Goal: Task Accomplishment & Management: Manage account settings

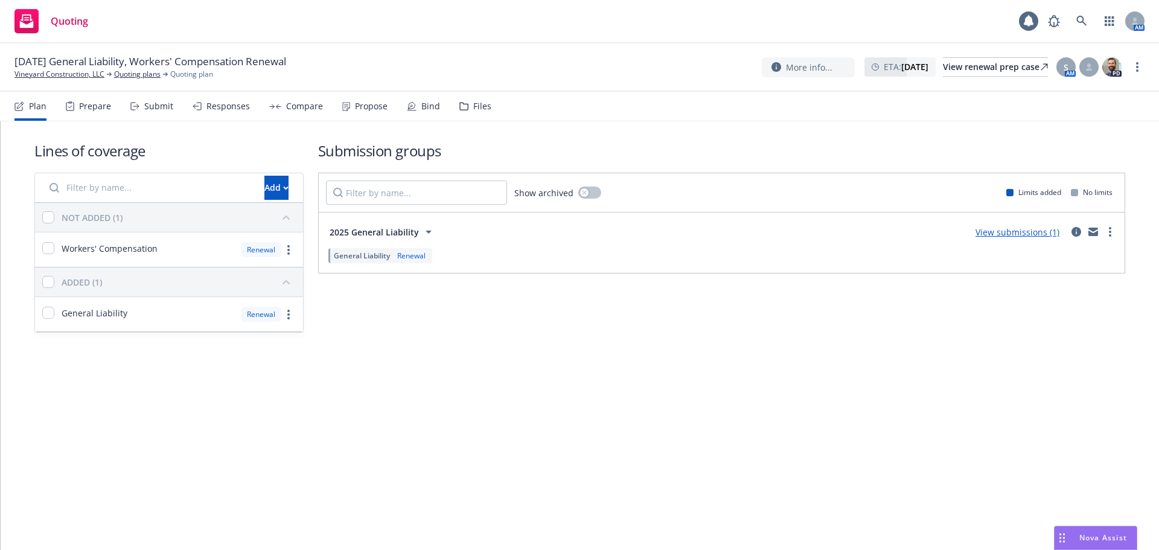
click at [198, 107] on icon at bounding box center [197, 106] width 9 height 8
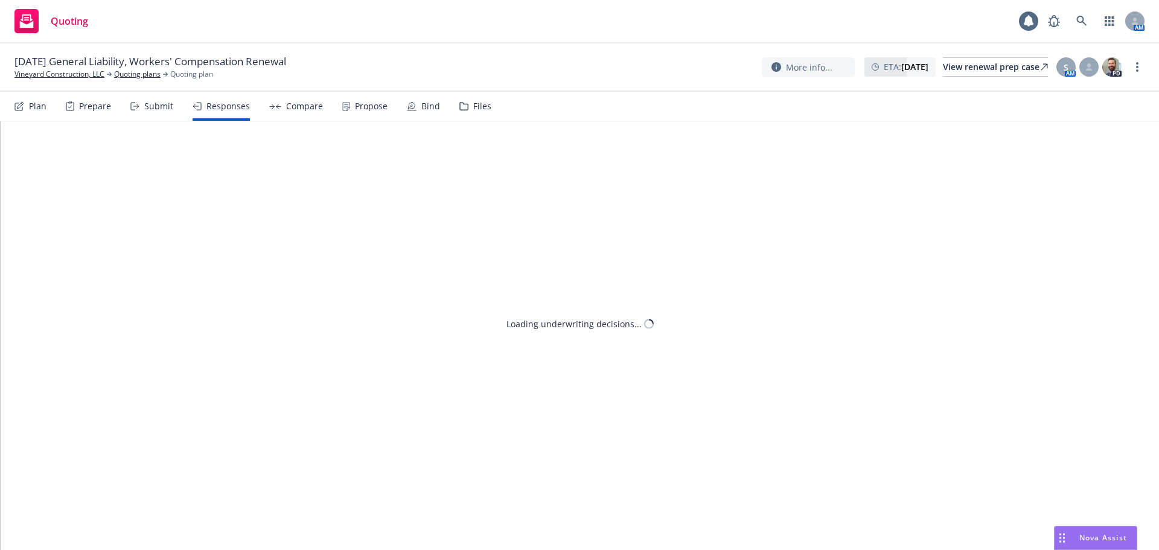
click at [170, 113] on div "Submit" at bounding box center [151, 106] width 43 height 29
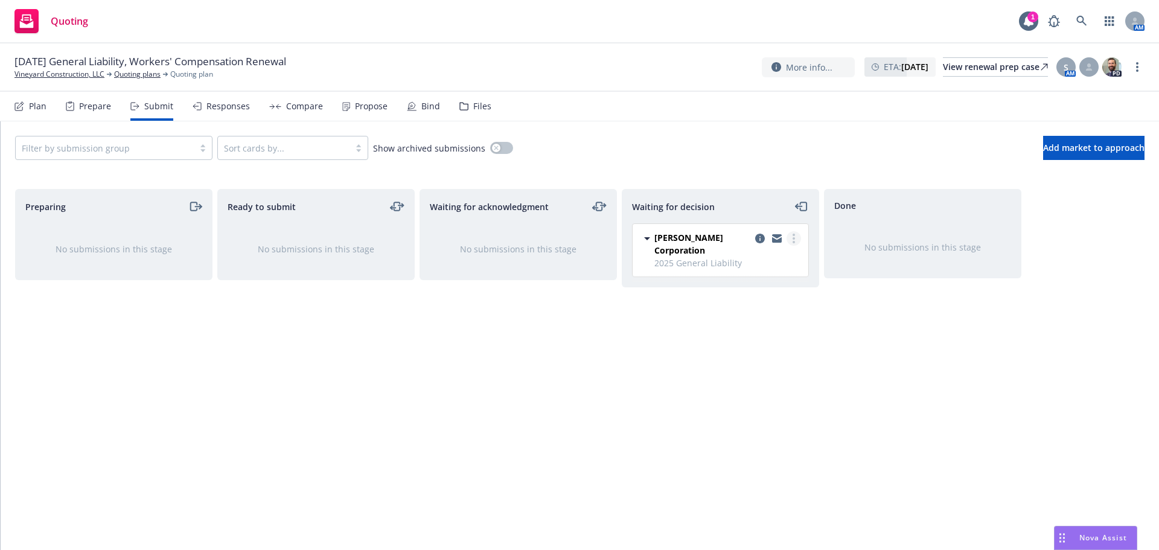
click at [798, 243] on link "more" at bounding box center [793, 238] width 14 height 14
click at [754, 323] on link "Add accepted decision" at bounding box center [739, 311] width 121 height 24
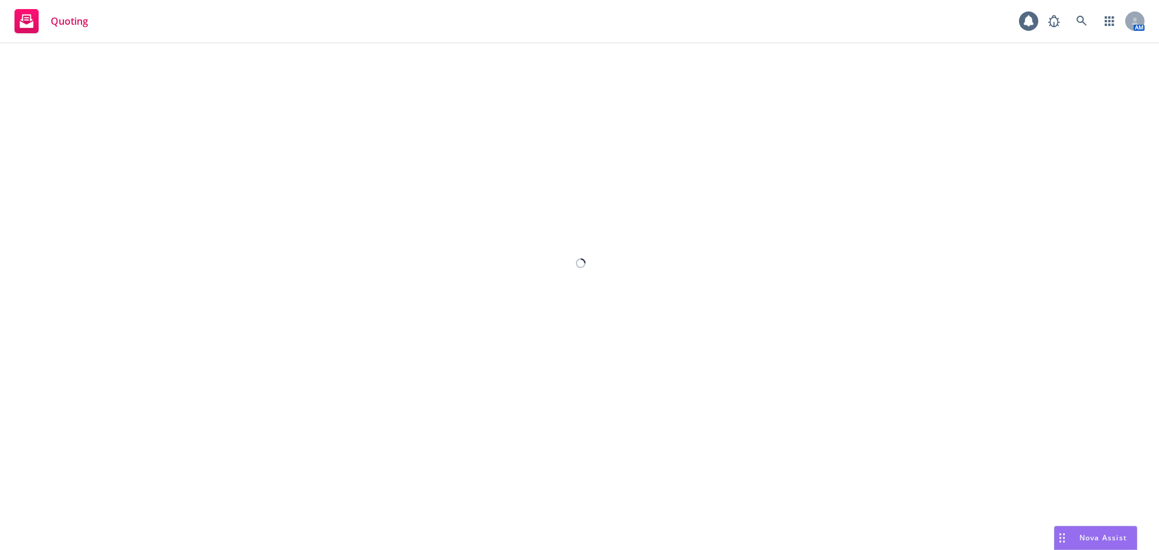
select select "12"
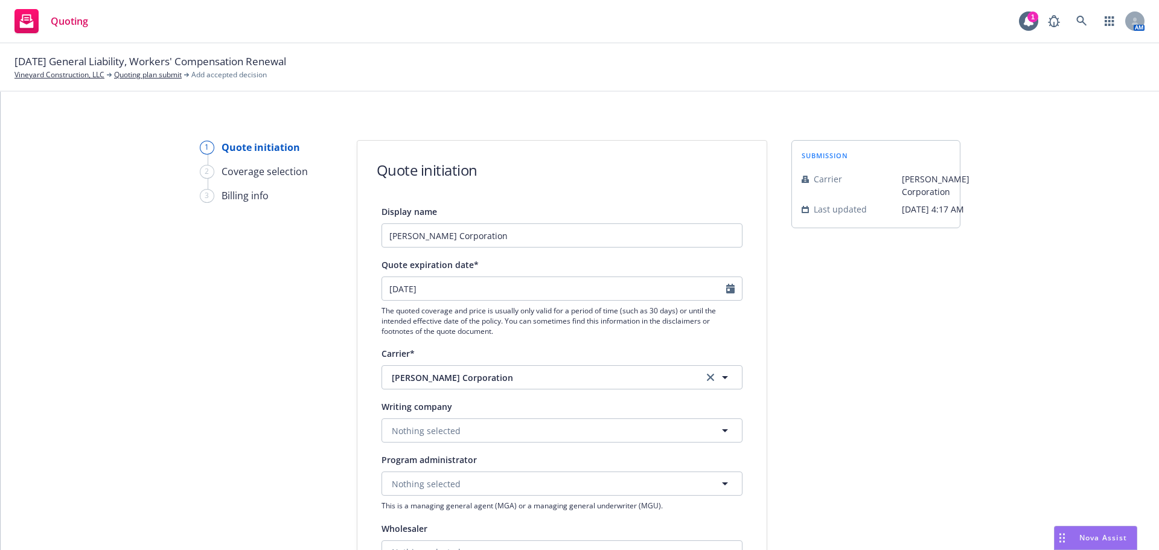
scroll to position [201, 0]
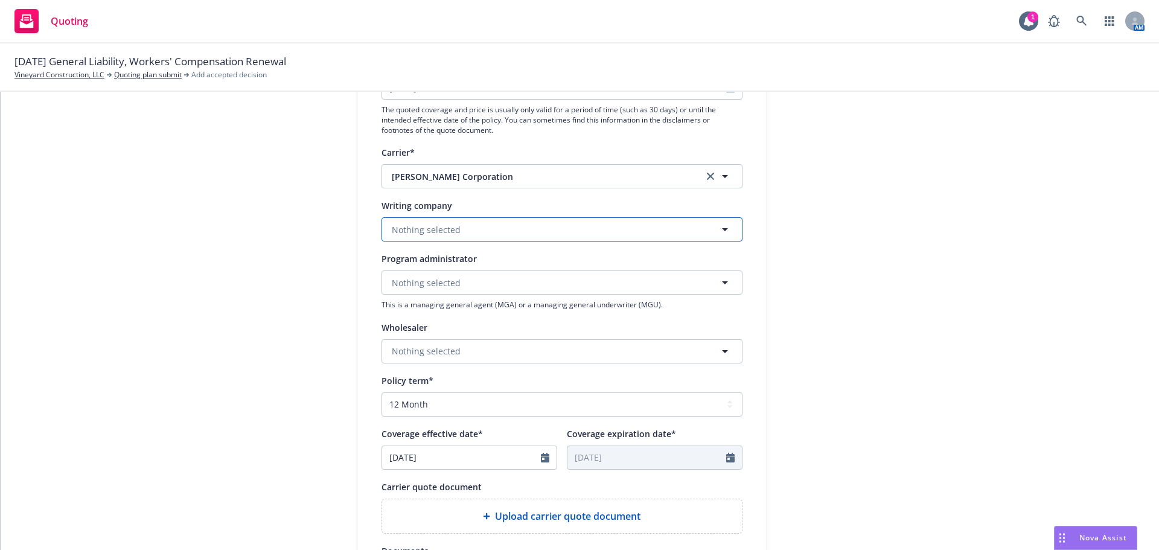
click at [457, 224] on button "Nothing selected" at bounding box center [561, 229] width 361 height 24
type input "champ"
click at [705, 168] on button "W.R. Berkley Corporation" at bounding box center [561, 176] width 361 height 24
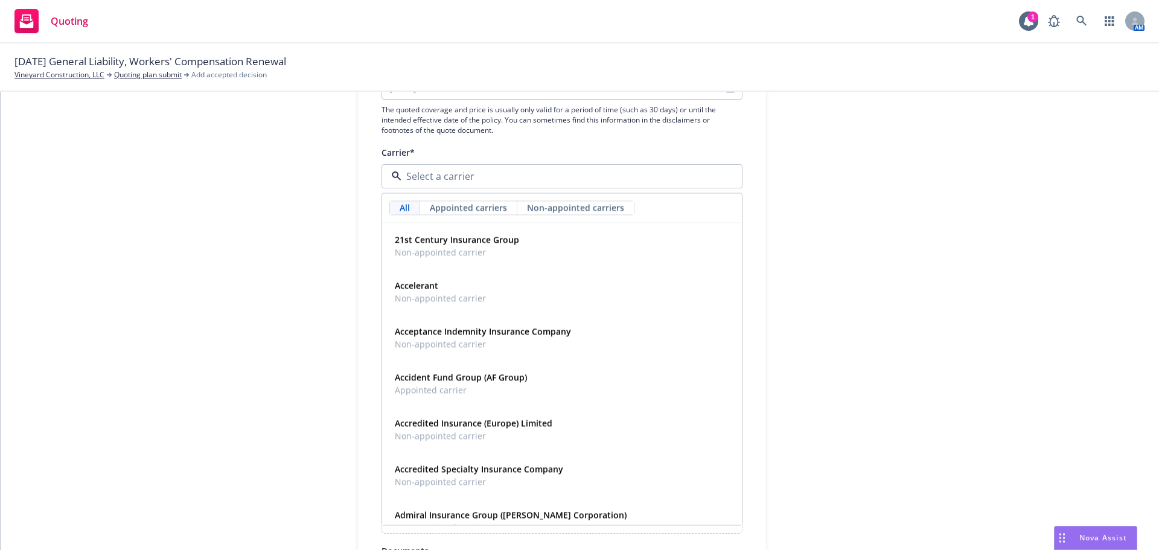
click at [704, 176] on input at bounding box center [559, 176] width 316 height 14
drag, startPoint x: 900, startPoint y: 156, endPoint x: 553, endPoint y: 214, distance: 351.9
click at [900, 156] on div "submission Carrier W.R. Berkley Corporation Last updated 6/12, 4:17 AM" at bounding box center [875, 343] width 169 height 809
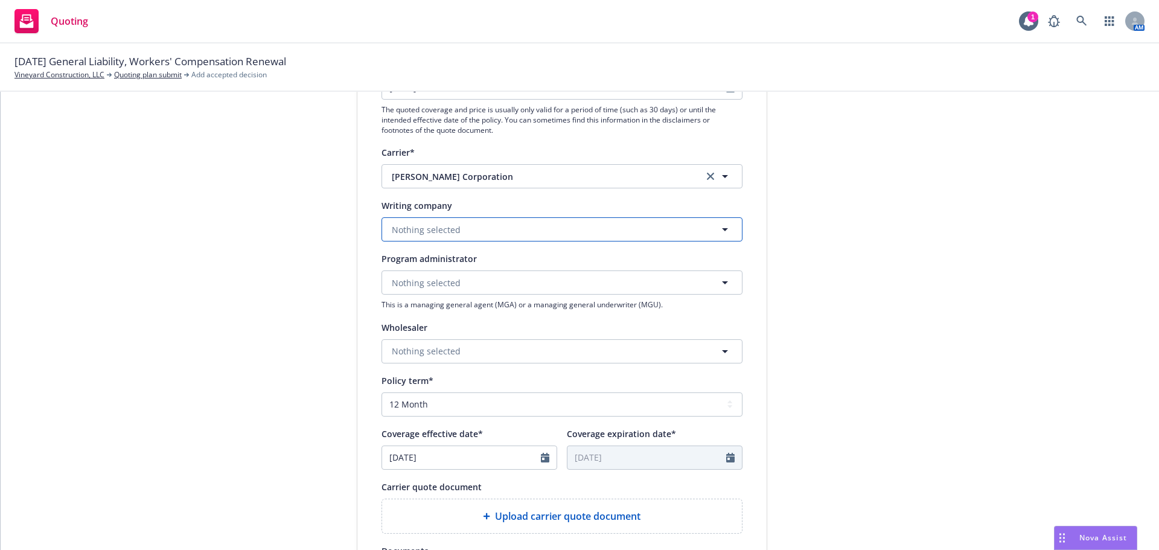
click at [486, 231] on button "Nothing selected" at bounding box center [561, 229] width 361 height 24
type input "champ"
click at [973, 260] on div "1 Quote initiation 2 Coverage selection 3 Billing info Quote initiation Display…" at bounding box center [579, 343] width 1129 height 809
click at [709, 176] on link "clear selection" at bounding box center [710, 176] width 14 height 14
click at [942, 189] on div "submission Carrier W.R. Berkley Corporation Last updated 6/12, 4:17 AM" at bounding box center [875, 343] width 169 height 809
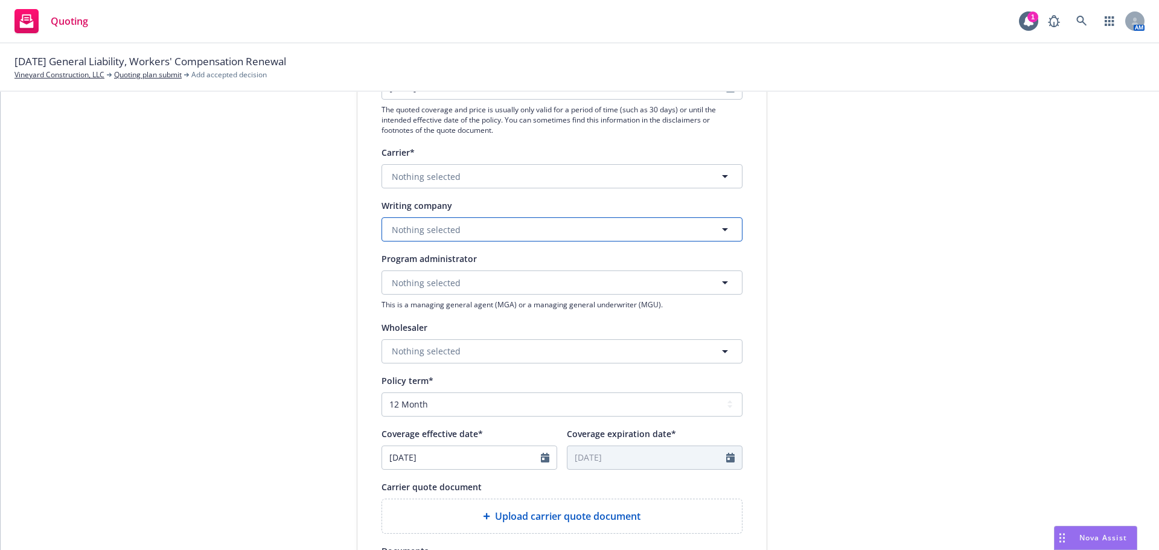
click at [495, 232] on button "Nothing selected" at bounding box center [561, 229] width 361 height 24
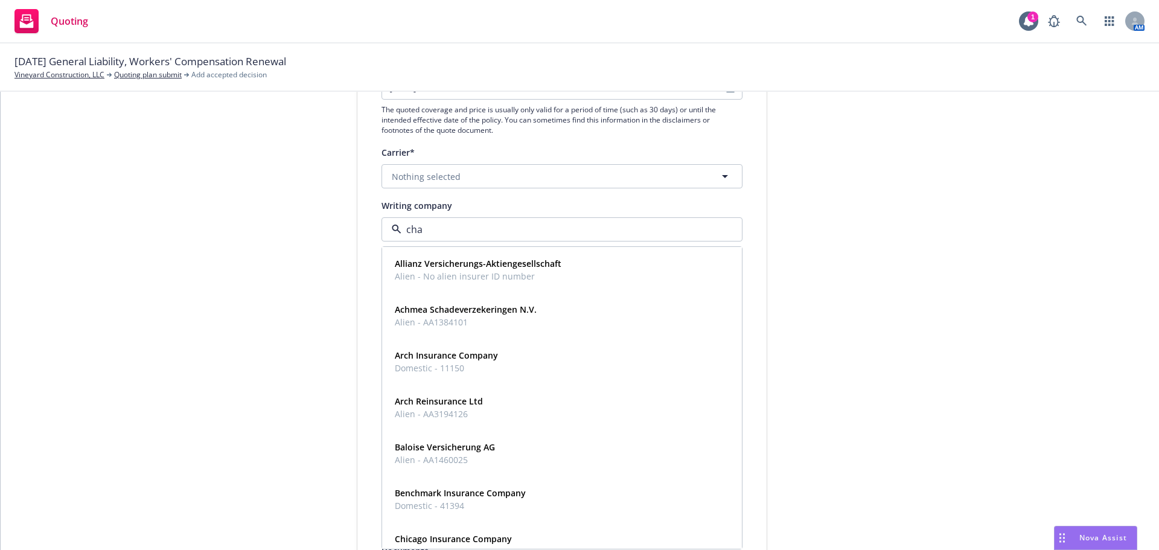
type input "cham"
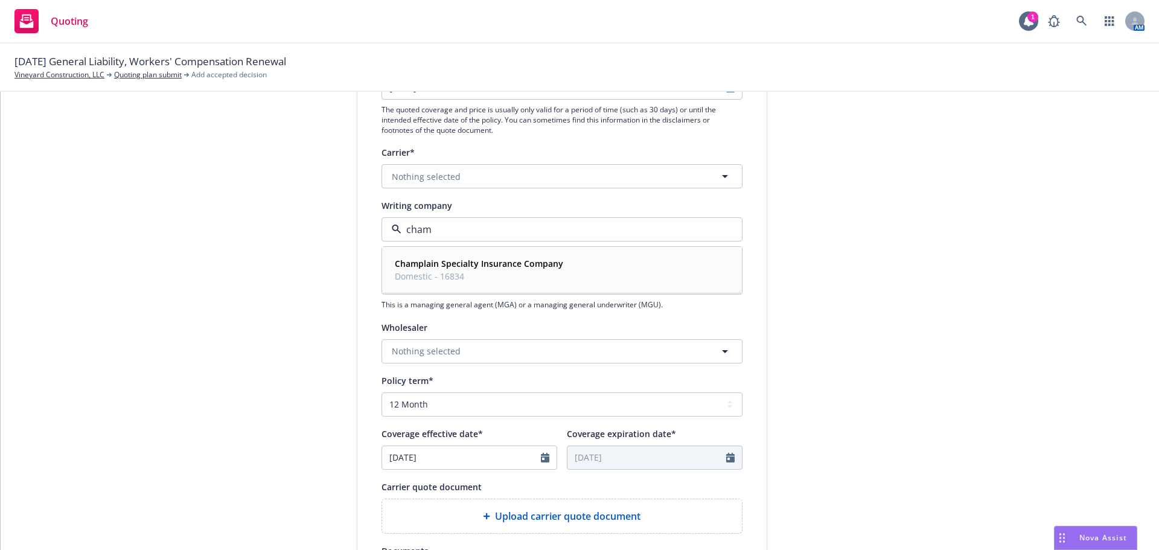
click at [657, 276] on div "Champlain Specialty Insurance Company Domestic - 16834" at bounding box center [562, 270] width 344 height 30
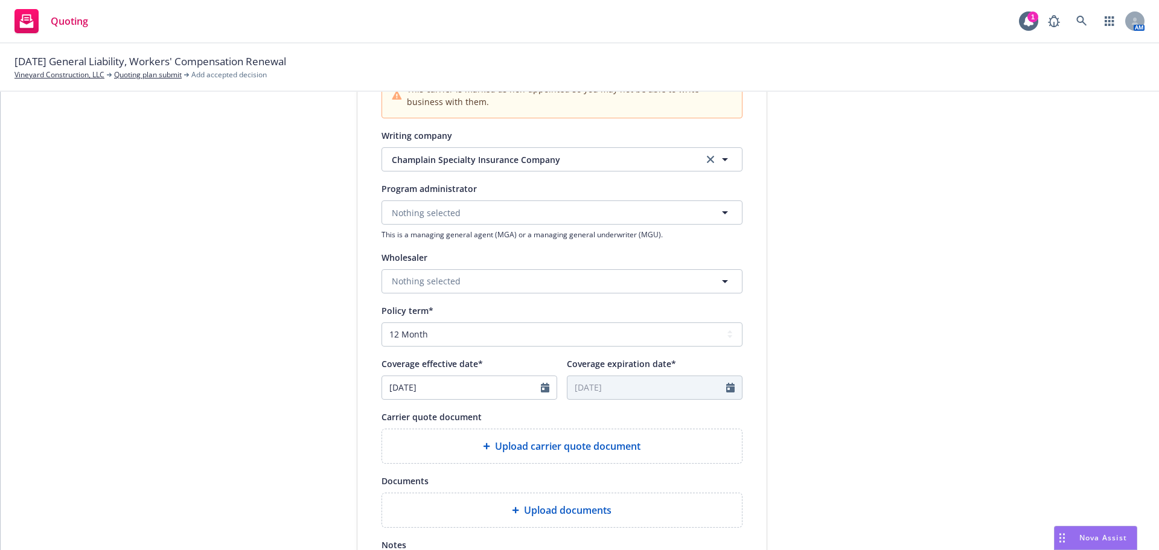
scroll to position [498, 0]
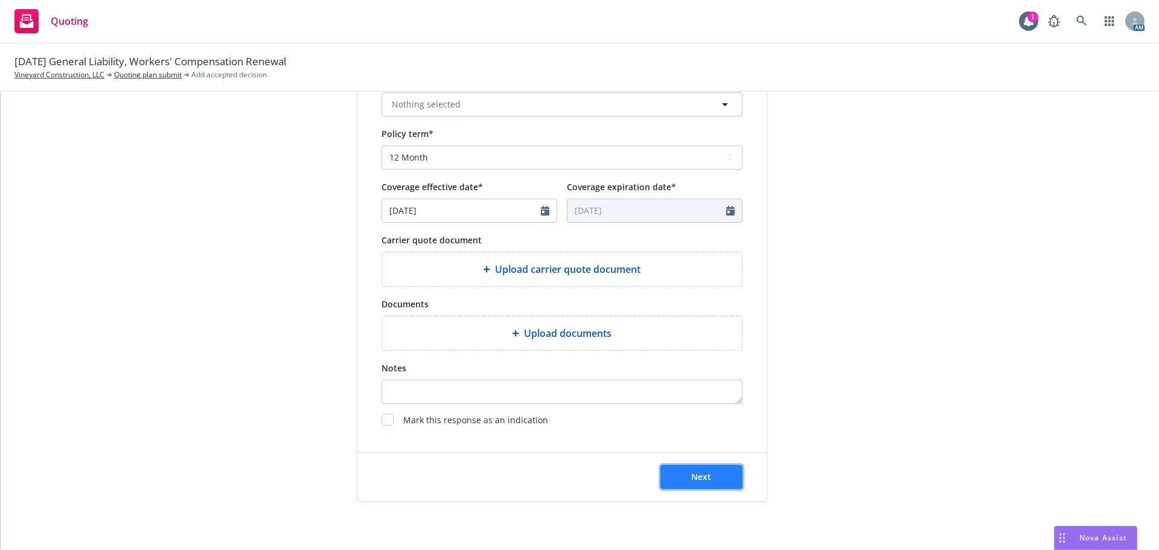
click at [718, 474] on button "Next" at bounding box center [701, 477] width 82 height 24
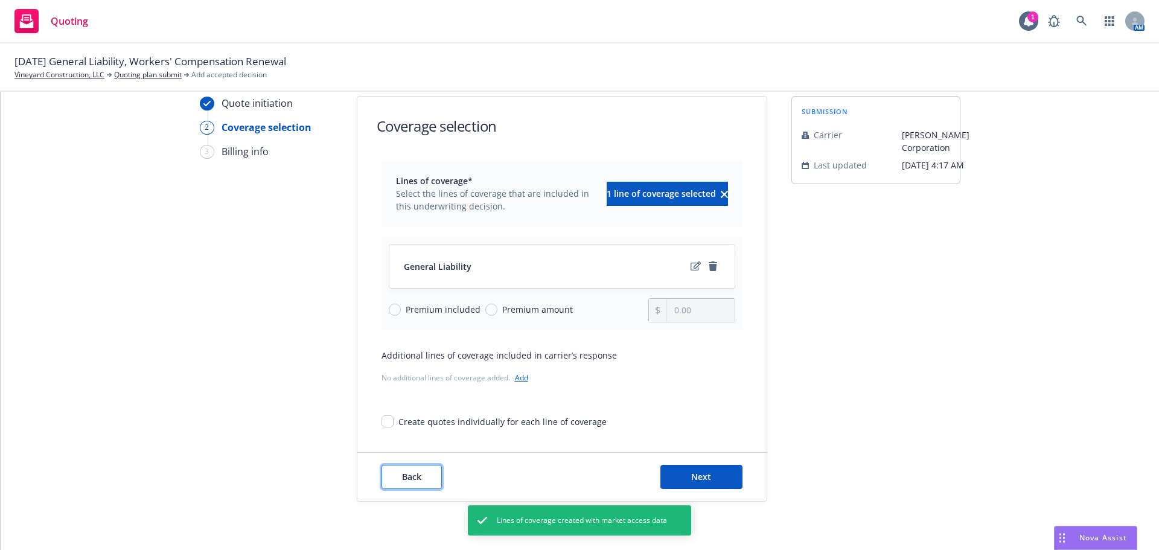
click at [395, 468] on button "Back" at bounding box center [411, 477] width 60 height 24
select select "12"
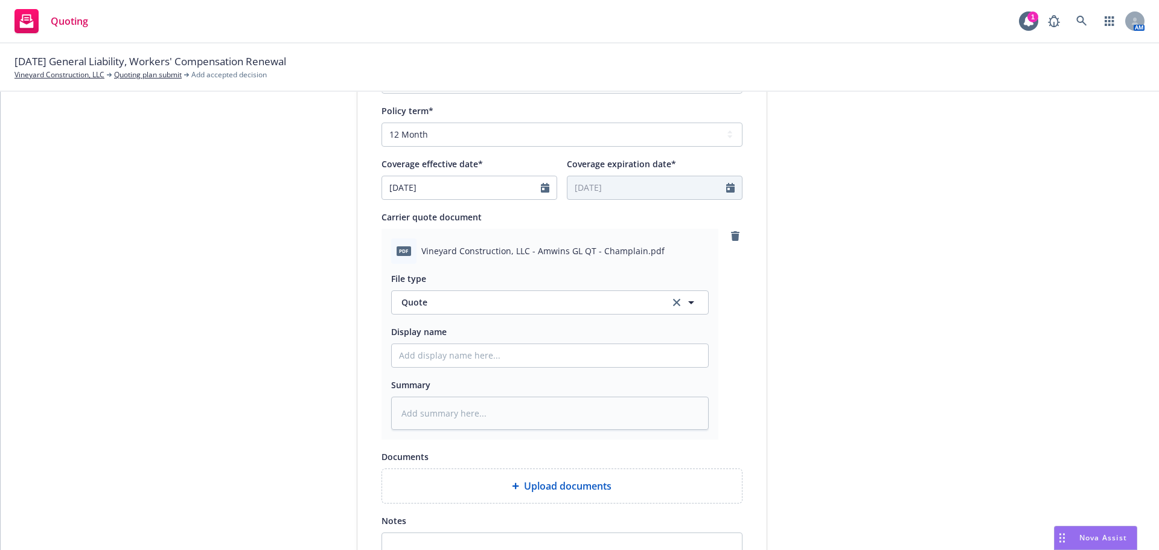
scroll to position [648, 0]
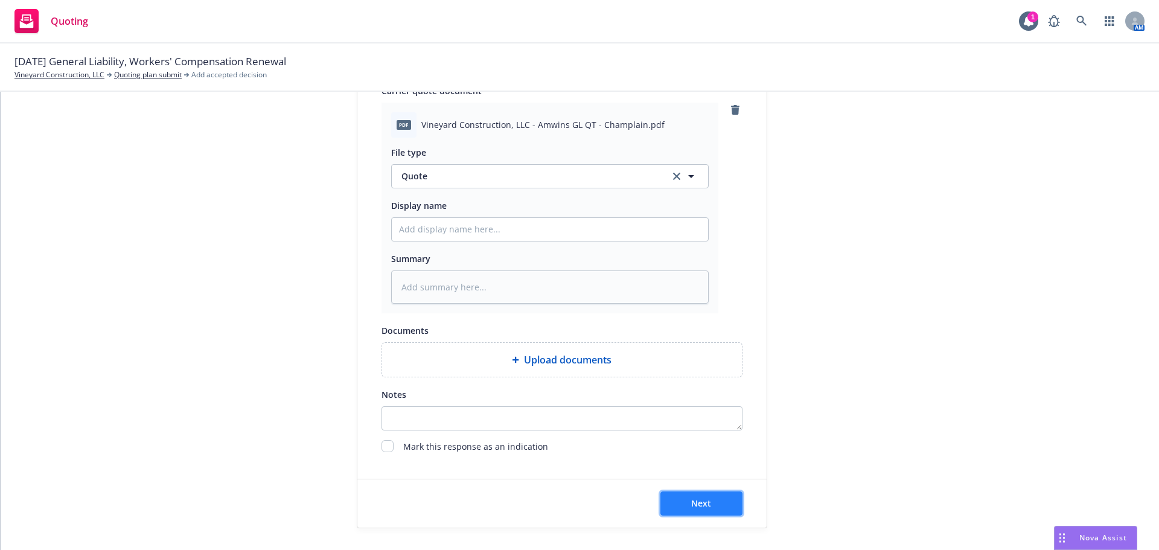
click at [716, 497] on button "Next" at bounding box center [701, 503] width 82 height 24
type textarea "x"
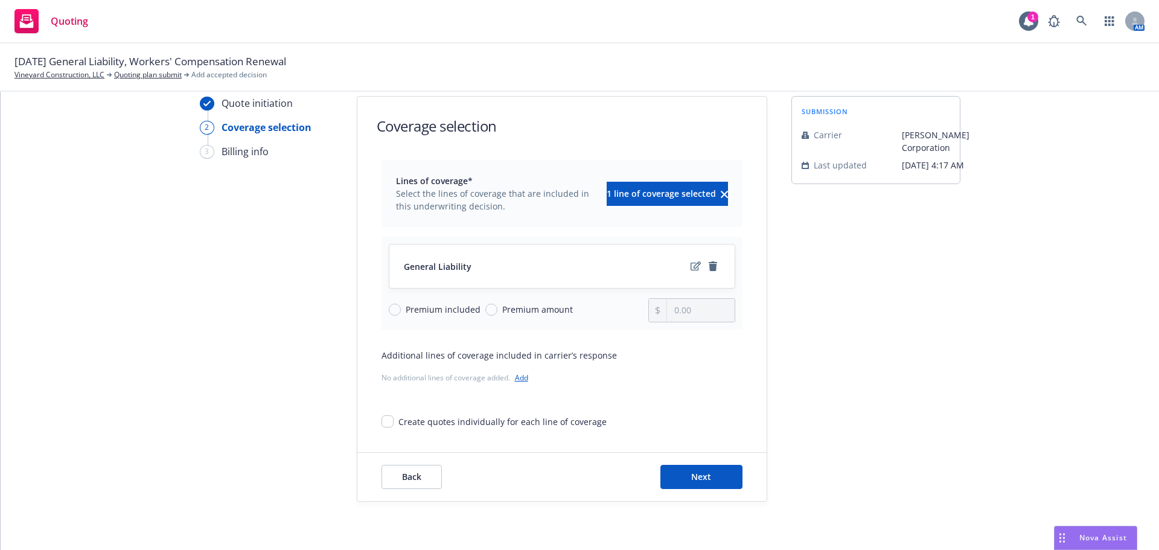
scroll to position [44, 0]
click at [485, 311] on input "Premium amount" at bounding box center [491, 310] width 12 height 12
radio input "true"
click at [694, 307] on input "0.00" at bounding box center [700, 310] width 67 height 23
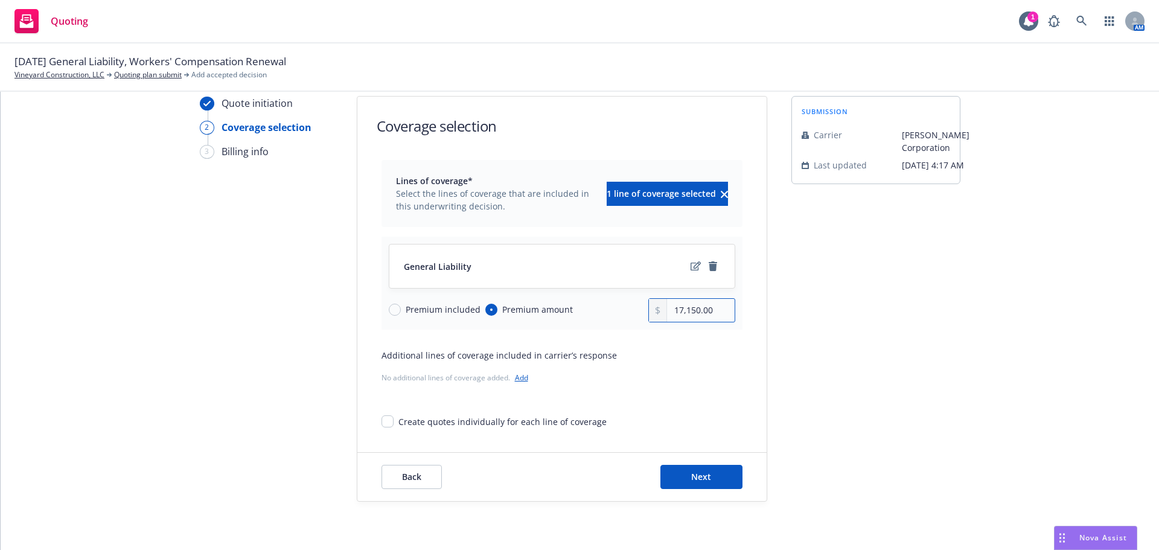
type input "17,150.00"
click at [701, 473] on span "Next" at bounding box center [701, 476] width 20 height 11
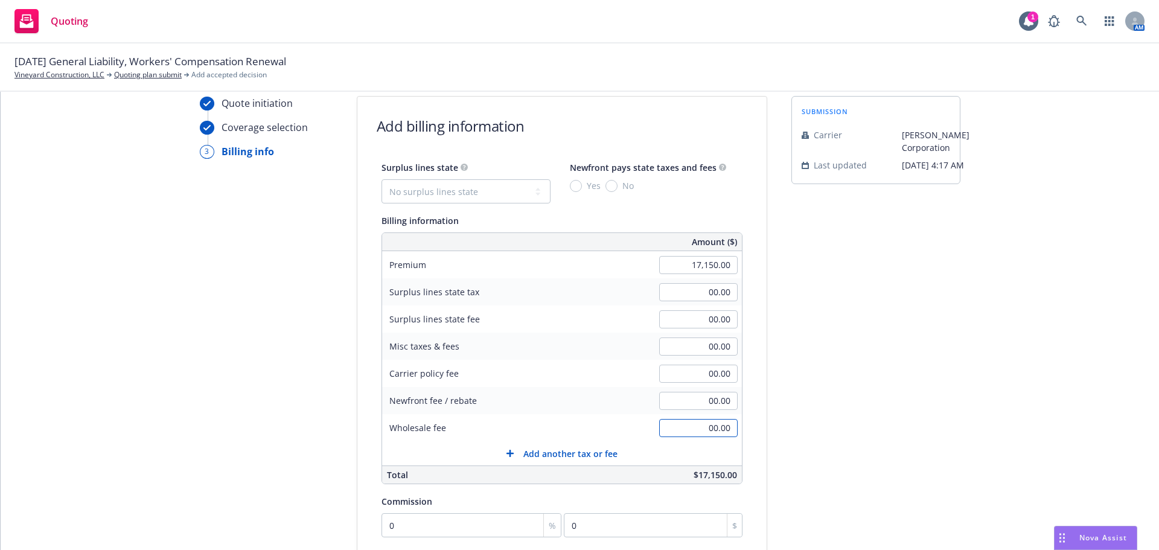
click at [700, 433] on input "00.00" at bounding box center [698, 428] width 78 height 18
type input "857.00"
click at [697, 343] on input "00.00" at bounding box center [698, 346] width 78 height 18
type input "450.00"
click at [427, 190] on select "No surplus lines state Alaska Alabama Arkansas Arizona California Colorado Conn…" at bounding box center [465, 191] width 169 height 24
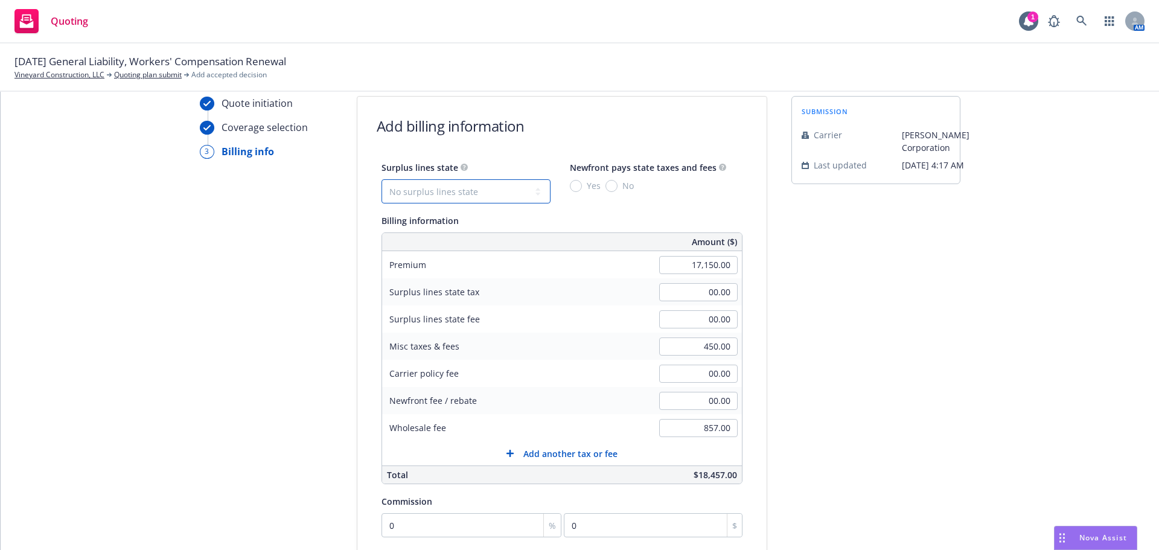
select select "ID"
click at [381, 179] on select "No surplus lines state Alaska Alabama Arkansas Arizona California Colorado Conn…" at bounding box center [465, 191] width 169 height 24
type input "257.25"
type input "85.75"
click at [597, 342] on input "checkbox" at bounding box center [603, 346] width 12 height 12
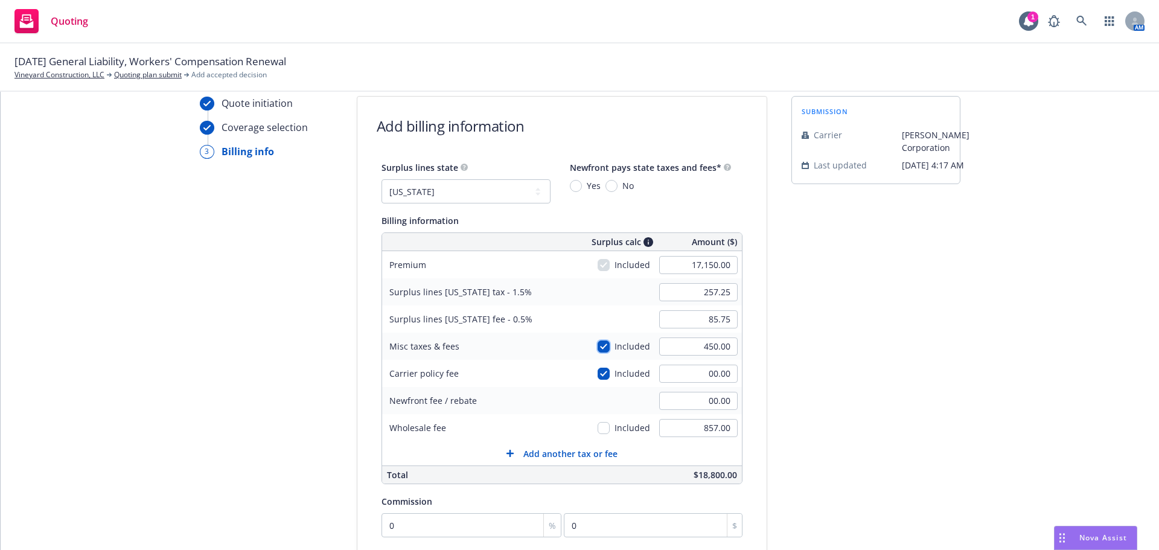
checkbox input "true"
type input "264.00"
type input "88.00"
click at [605, 433] on div "Included" at bounding box center [623, 427] width 53 height 13
click at [599, 430] on input "checkbox" at bounding box center [603, 428] width 12 height 12
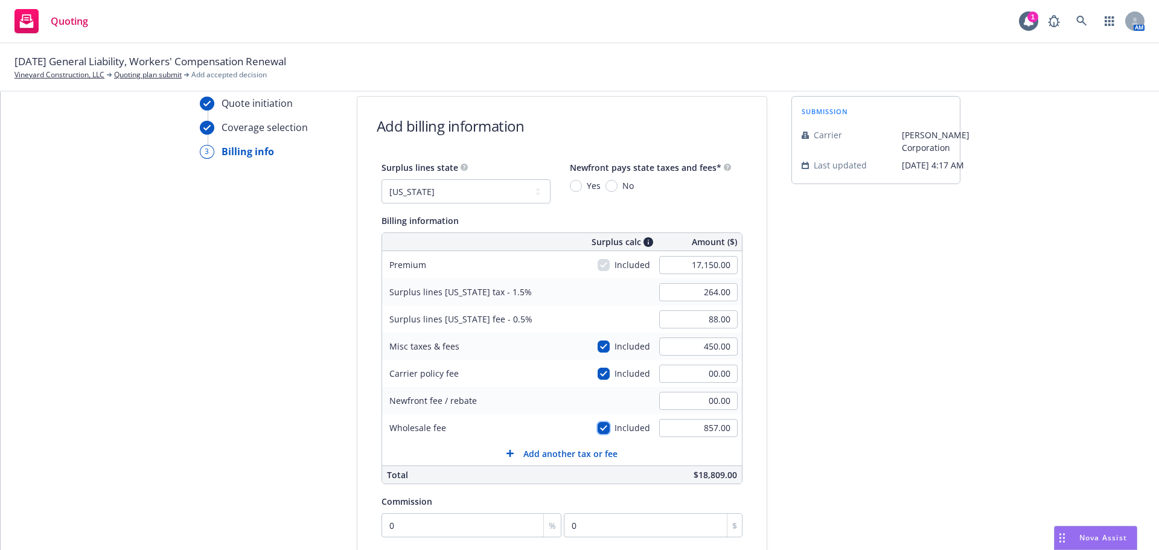
checkbox input "true"
type input "276.86"
type input "92.29"
click at [605, 183] on input "No" at bounding box center [611, 186] width 12 height 12
radio input "true"
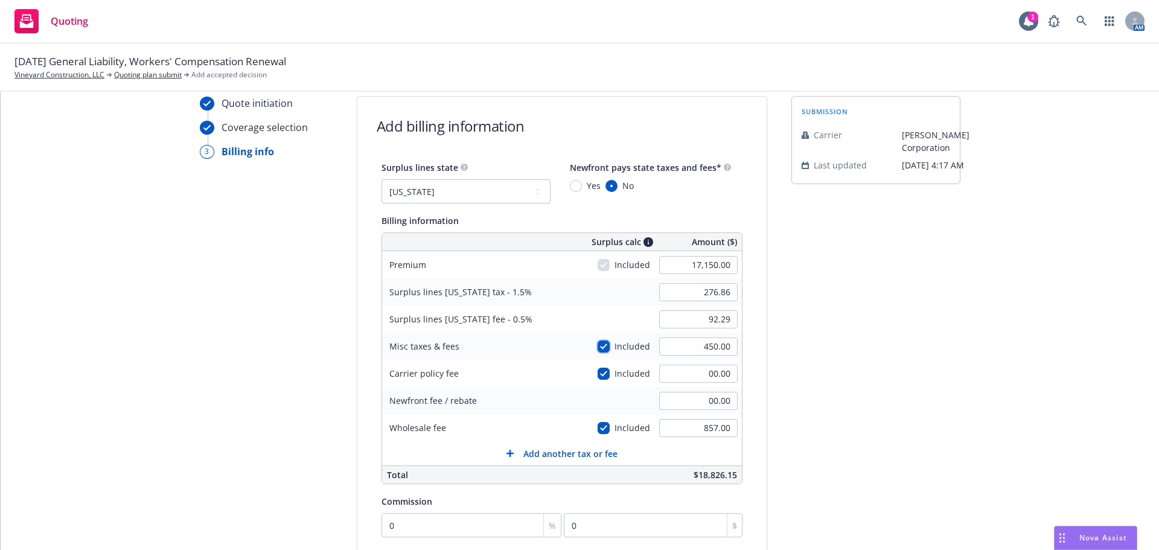
click at [597, 344] on input "checkbox" at bounding box center [603, 346] width 12 height 12
checkbox input "false"
type input "270.11"
type input "90.04"
drag, startPoint x: 593, startPoint y: 430, endPoint x: 681, endPoint y: 355, distance: 115.5
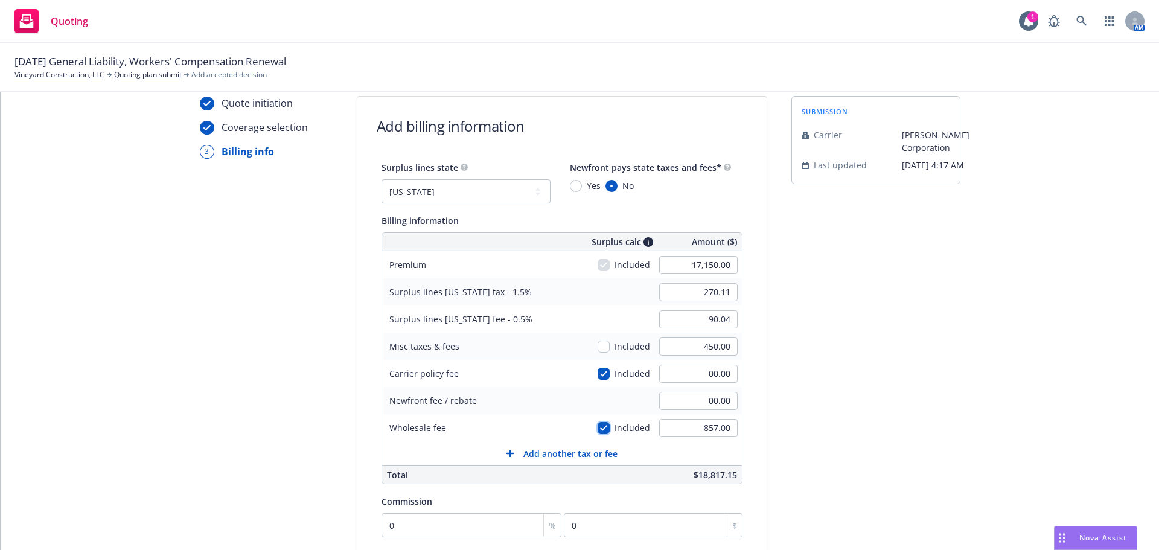
click at [597, 429] on input "checkbox" at bounding box center [603, 428] width 12 height 12
checkbox input "false"
type input "257.25"
type input "85.75"
click at [702, 292] on input "257.25" at bounding box center [698, 292] width 78 height 18
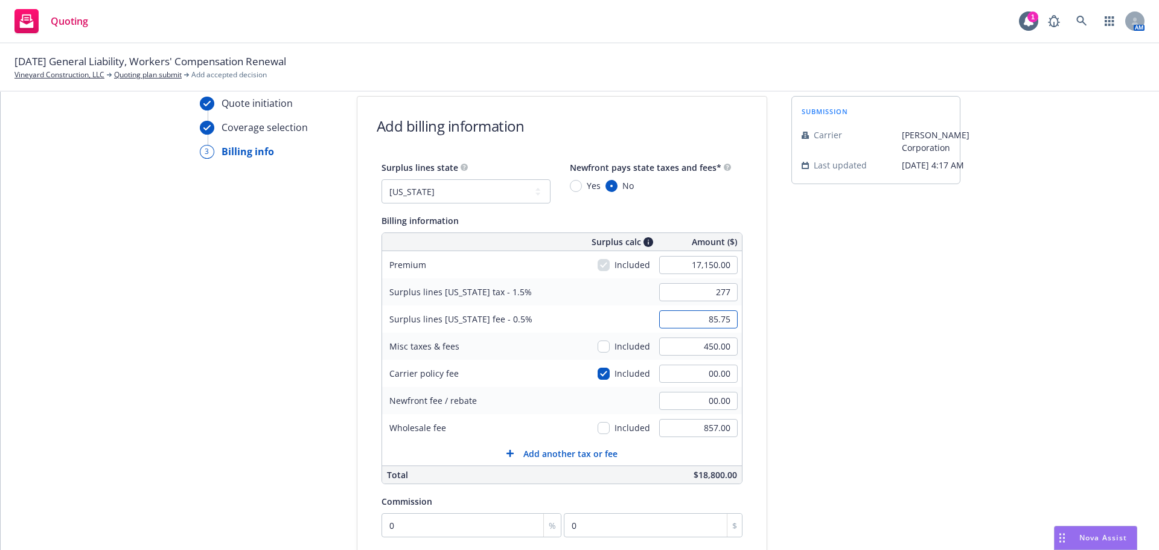
type input "277.00"
type input "93.00"
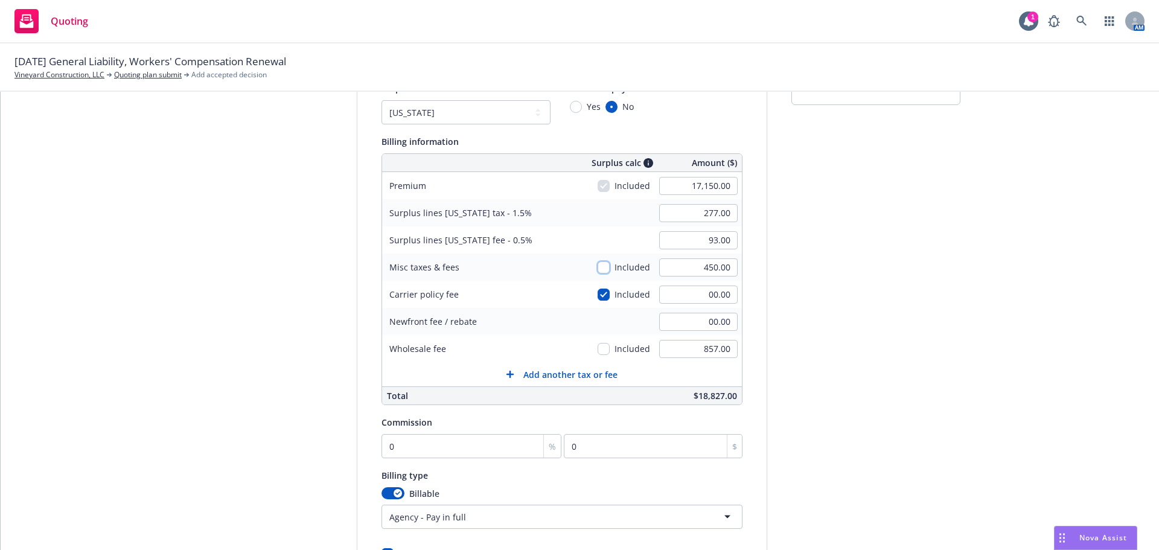
scroll to position [245, 0]
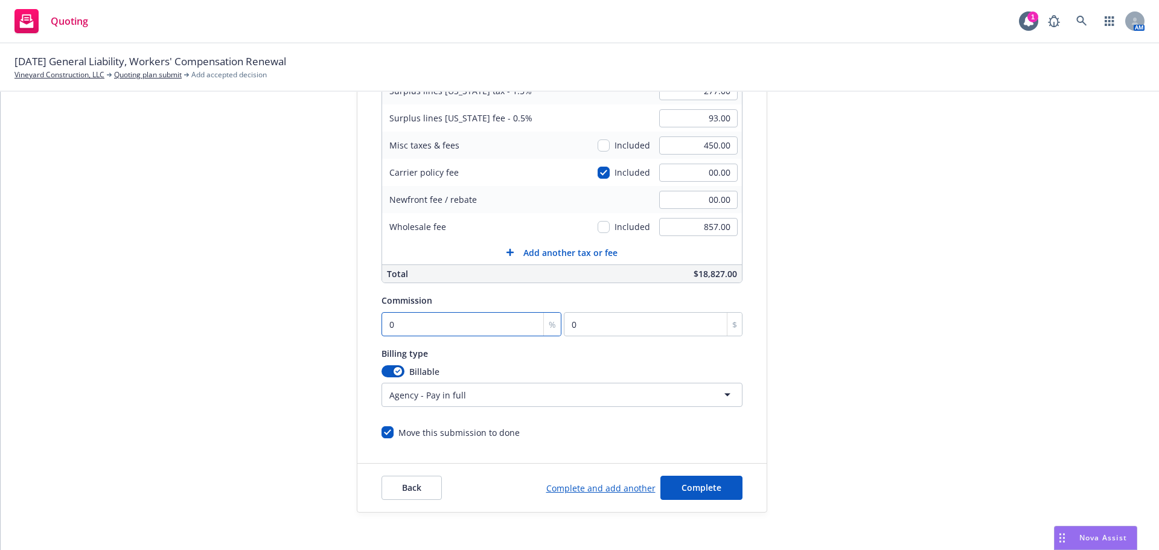
click at [451, 325] on input "0" at bounding box center [471, 324] width 180 height 24
click at [450, 325] on input "0" at bounding box center [471, 324] width 180 height 24
type input "01"
type input "171.5"
type input "012"
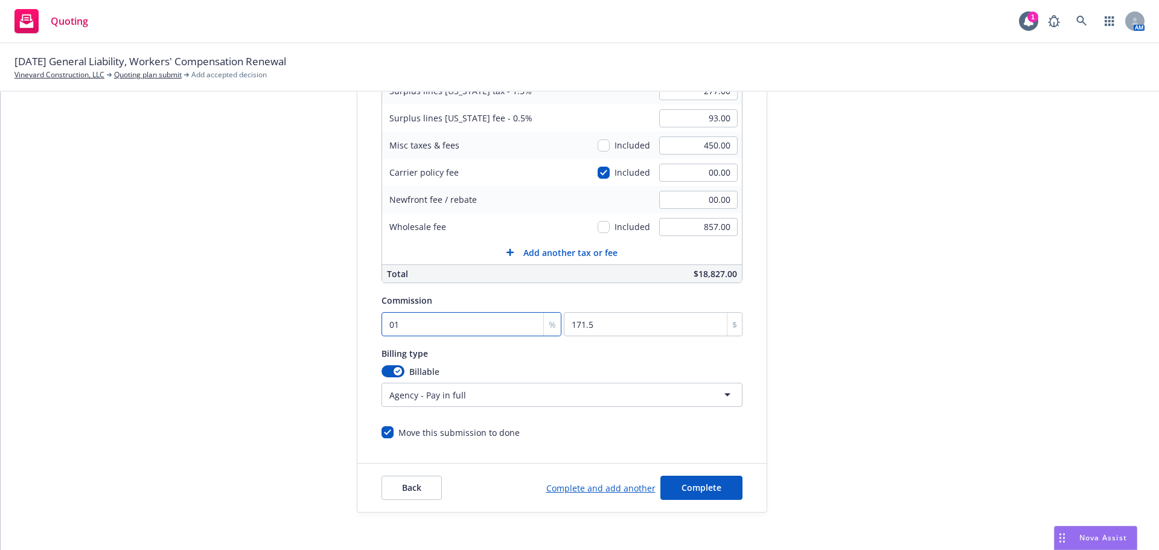
type input "2058"
type input "012.5"
type input "2143.75"
click at [387, 326] on input "012.5" at bounding box center [471, 324] width 180 height 24
click at [381, 326] on input "012.5" at bounding box center [471, 324] width 180 height 24
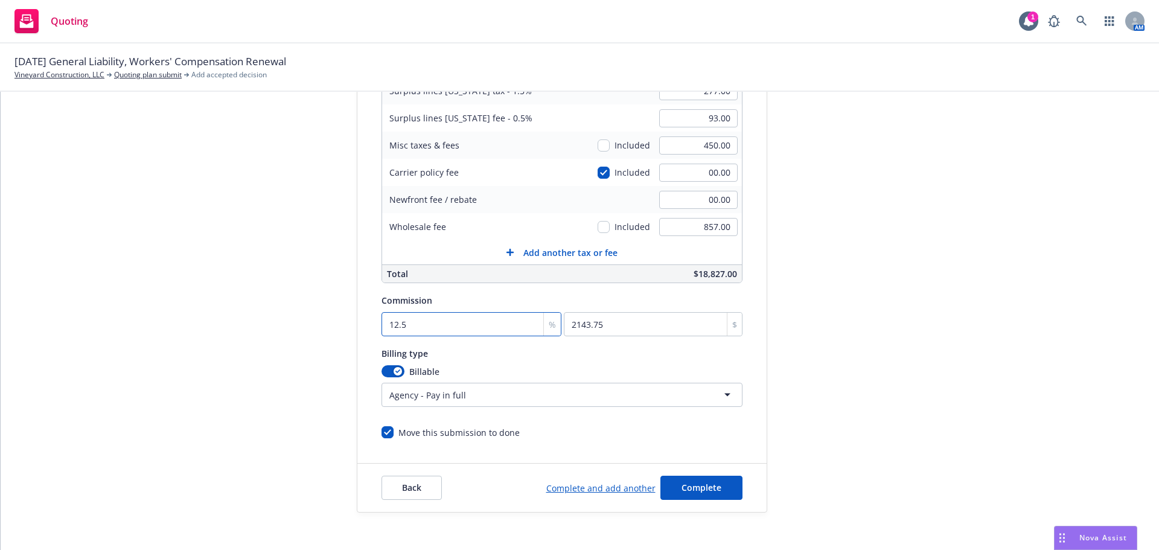
type input "12.5"
click at [728, 483] on button "Complete" at bounding box center [701, 488] width 82 height 24
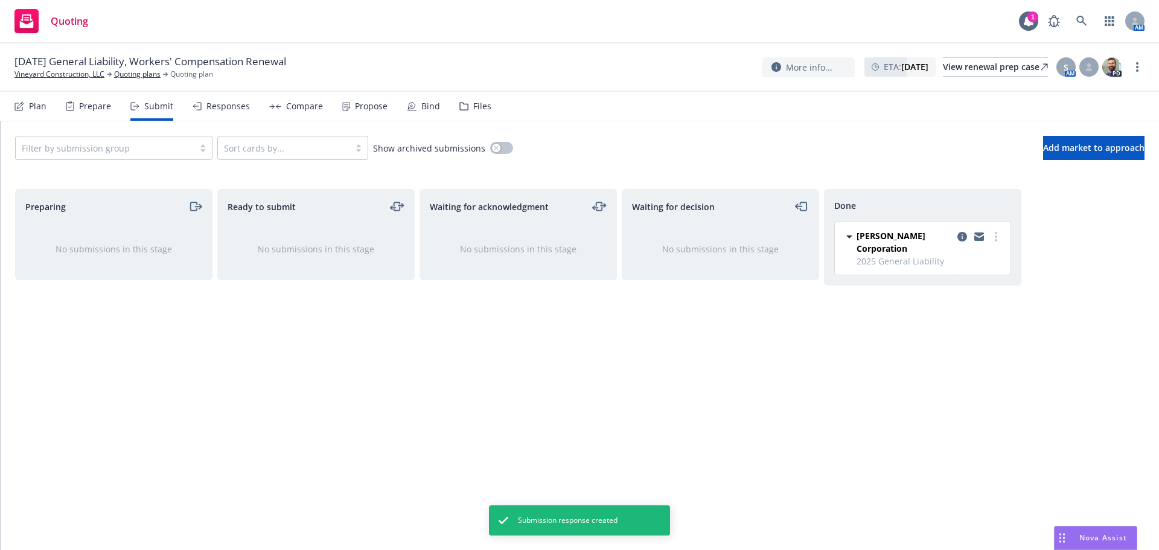
click at [342, 112] on div "Propose" at bounding box center [364, 106] width 45 height 29
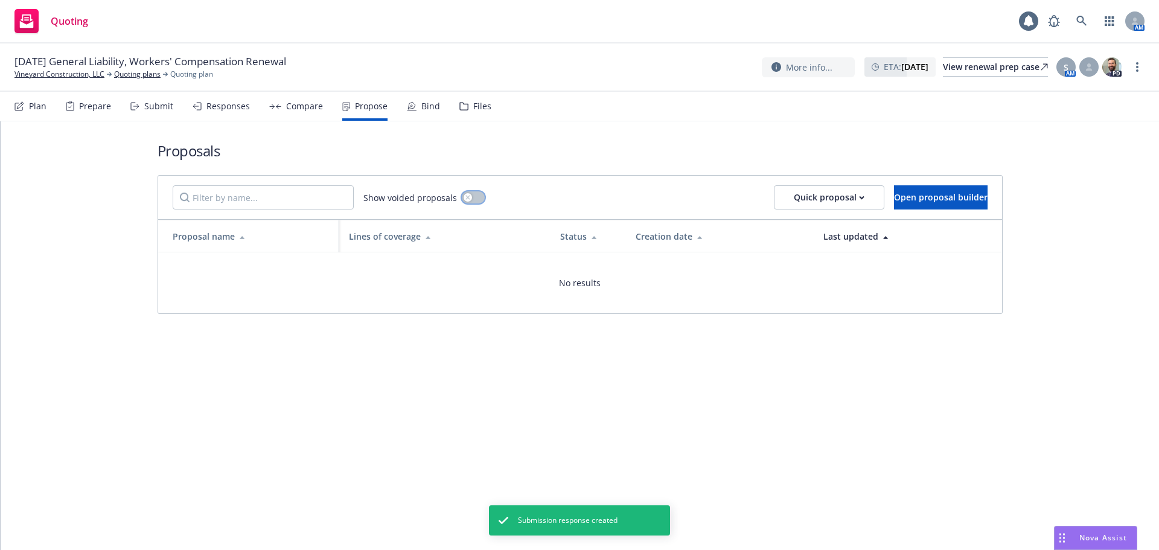
click at [471, 198] on button "button" at bounding box center [473, 197] width 23 height 12
click at [904, 194] on span "Open proposal builder" at bounding box center [941, 196] width 94 height 11
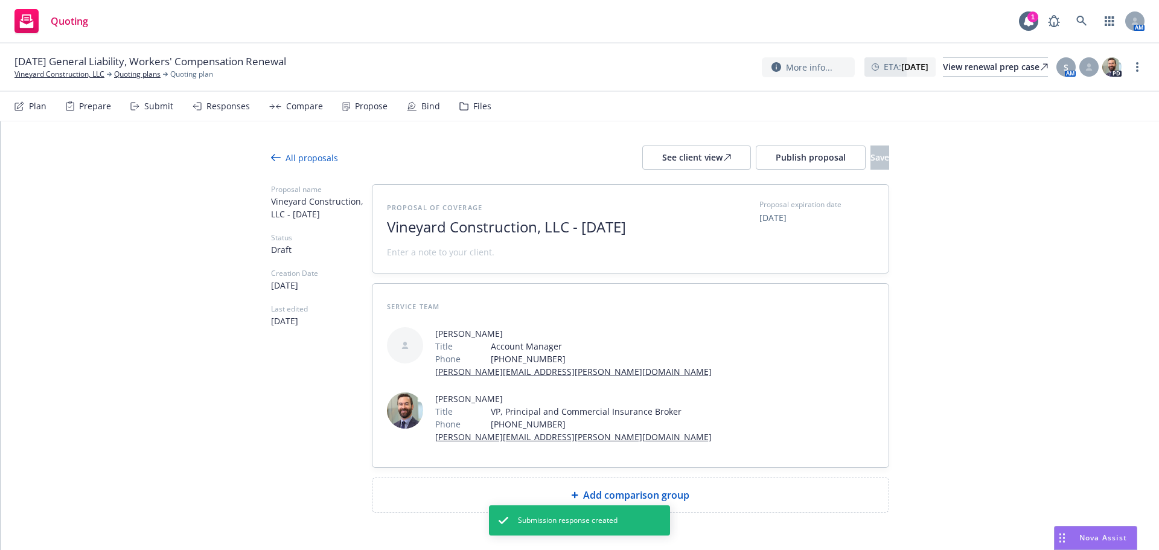
drag, startPoint x: 570, startPoint y: 231, endPoint x: 823, endPoint y: 239, distance: 253.6
click at [823, 239] on div "Proposal of coverage Vineyard Construction, LLC - August 2025 Proposal expirati…" at bounding box center [630, 228] width 487 height 59
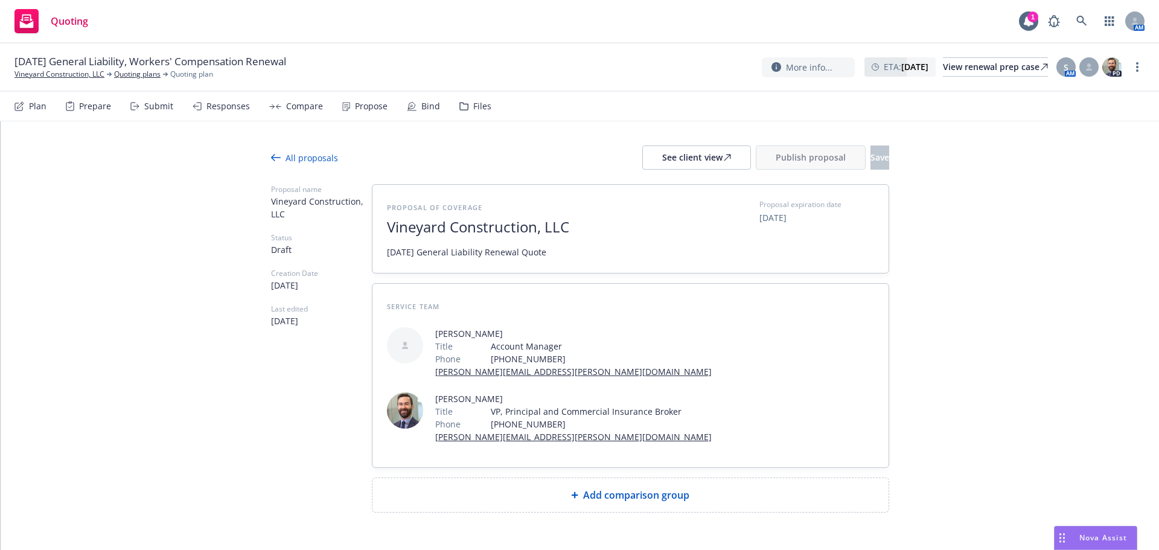
click at [590, 507] on div "Add comparison group" at bounding box center [630, 495] width 516 height 34
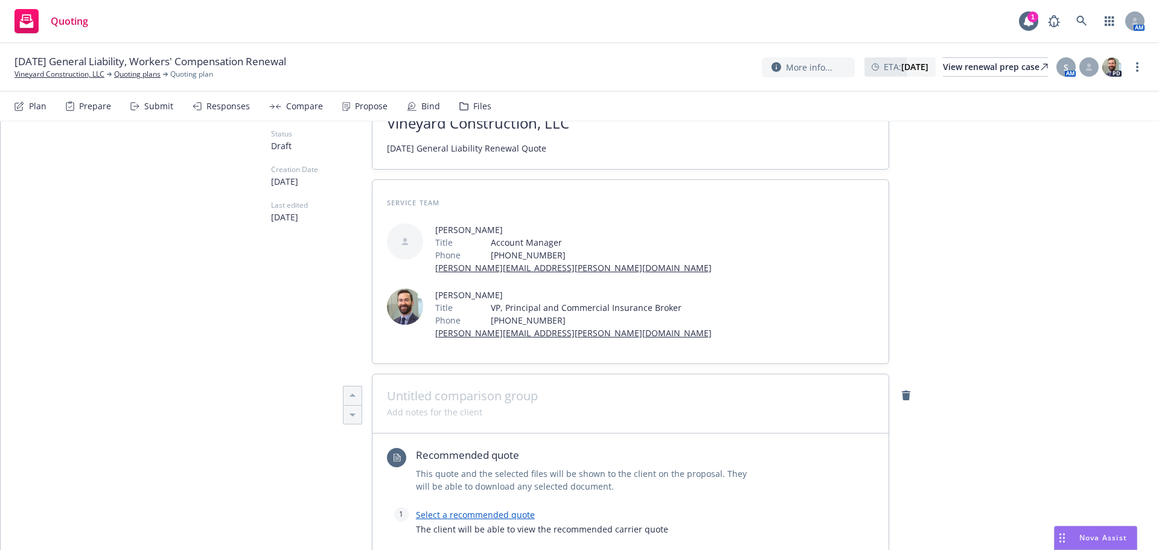
scroll to position [282, 0]
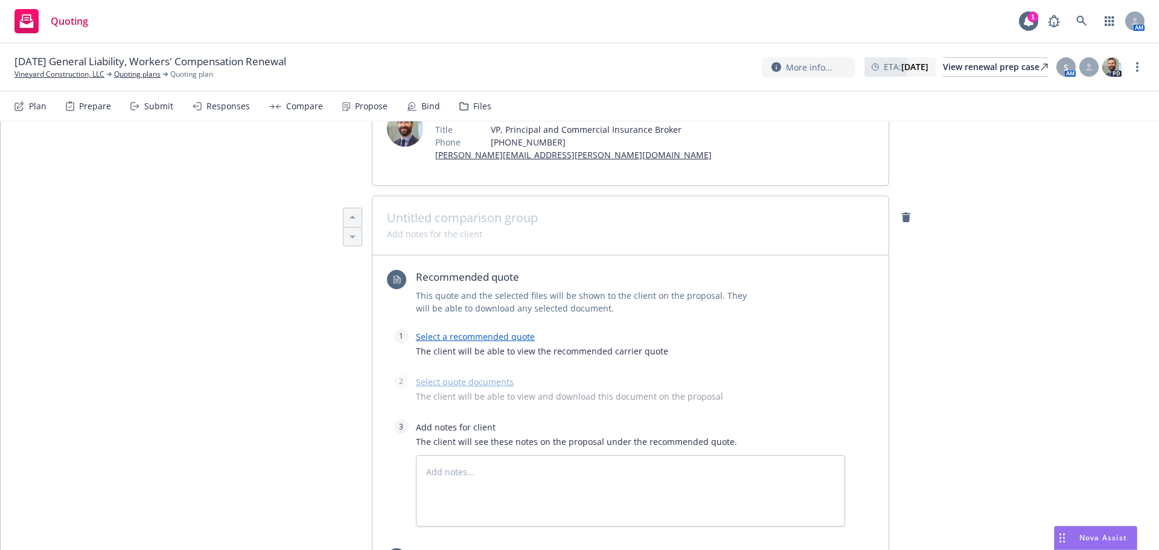
click at [452, 334] on link "Select a recommended quote" at bounding box center [475, 336] width 119 height 11
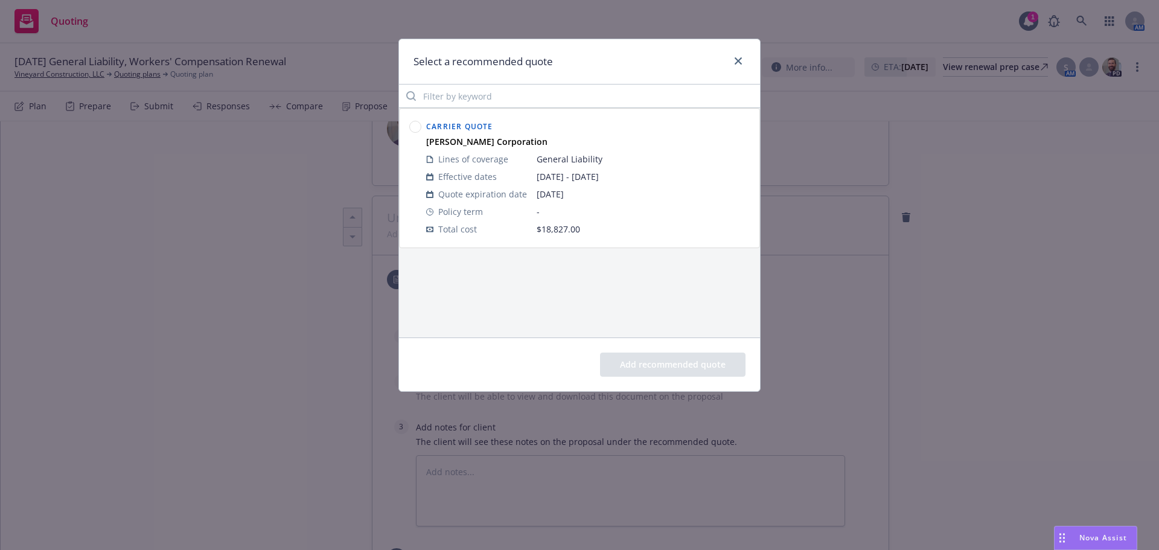
click at [415, 124] on circle at bounding box center [415, 126] width 11 height 11
click at [661, 363] on button "Add recommended quote" at bounding box center [672, 364] width 145 height 24
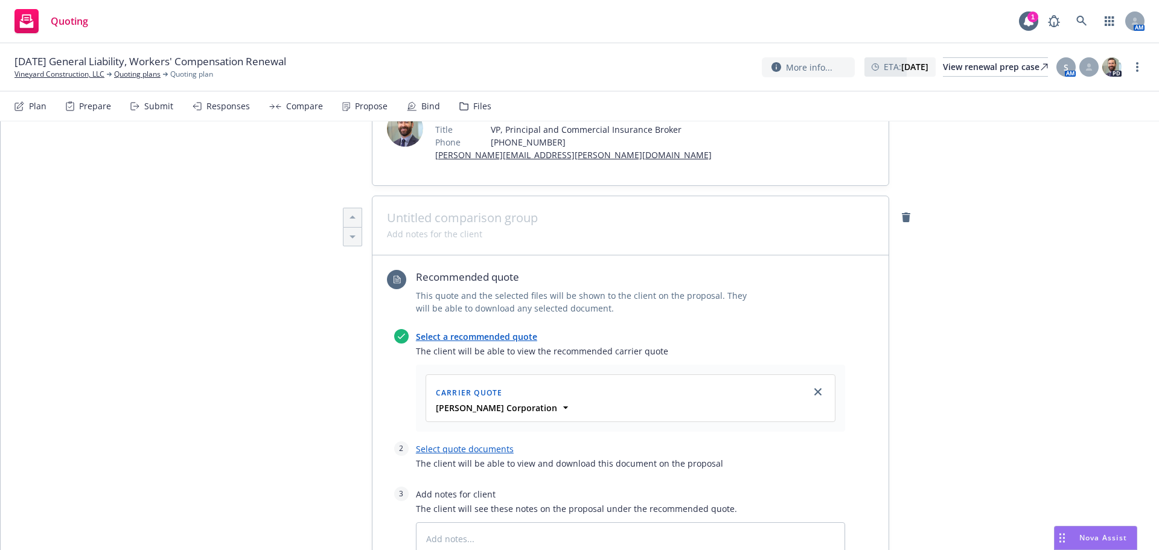
click at [462, 448] on link "Select quote documents" at bounding box center [465, 448] width 98 height 11
type textarea "x"
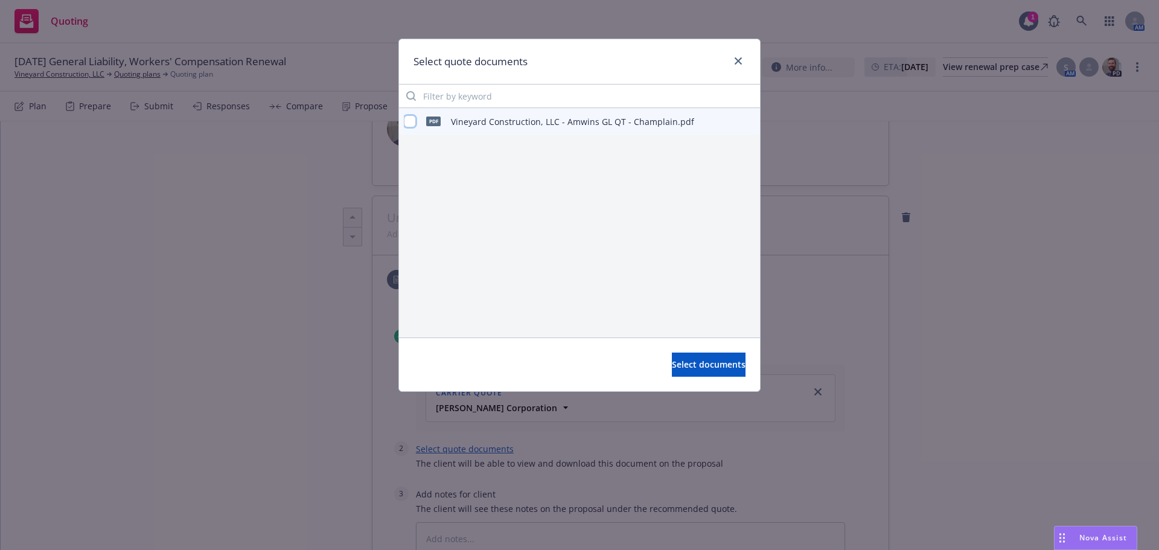
click at [409, 120] on input "checkbox" at bounding box center [410, 121] width 12 height 12
checkbox input "true"
drag, startPoint x: 676, startPoint y: 357, endPoint x: 1142, endPoint y: 296, distance: 469.9
click at [676, 357] on button "Select documents" at bounding box center [709, 364] width 74 height 24
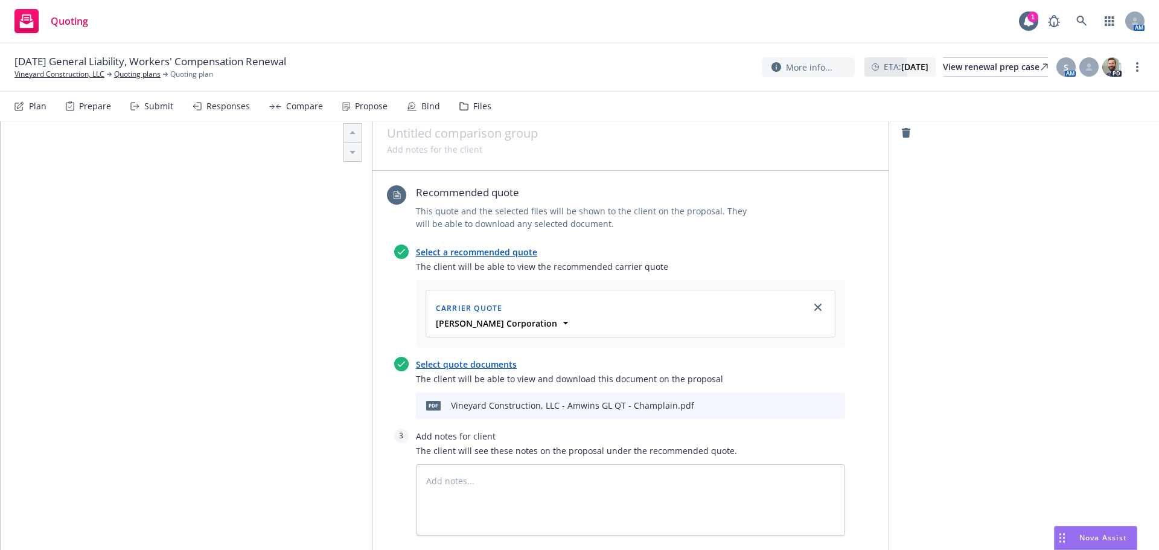
scroll to position [523, 0]
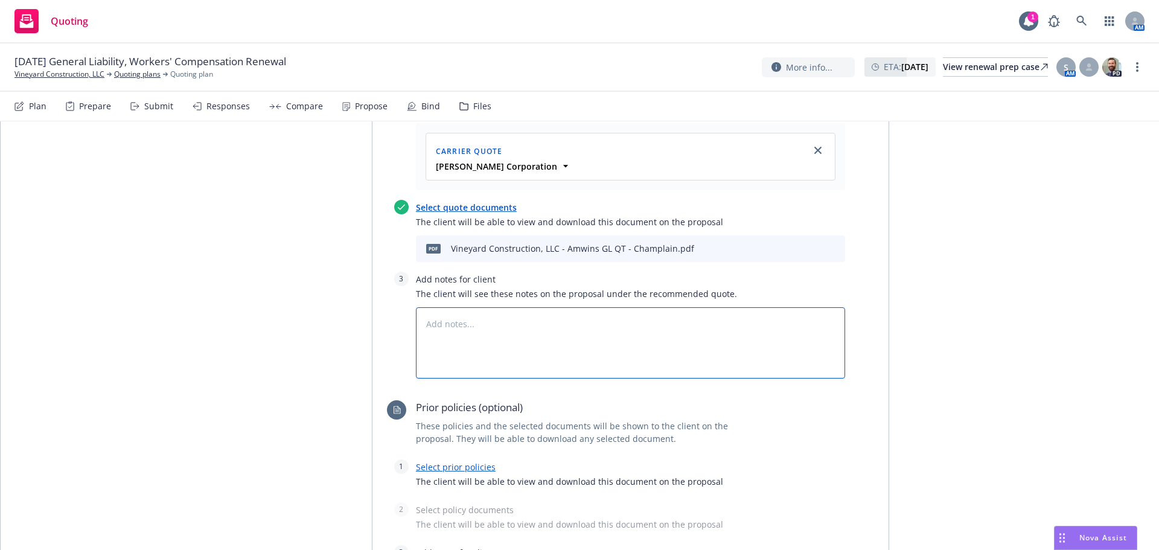
click at [497, 352] on textarea at bounding box center [630, 342] width 429 height 71
paste textarea "SUBJECTIVITIES:  Completed Acord application signed and dated by the insured …"
type textarea "x"
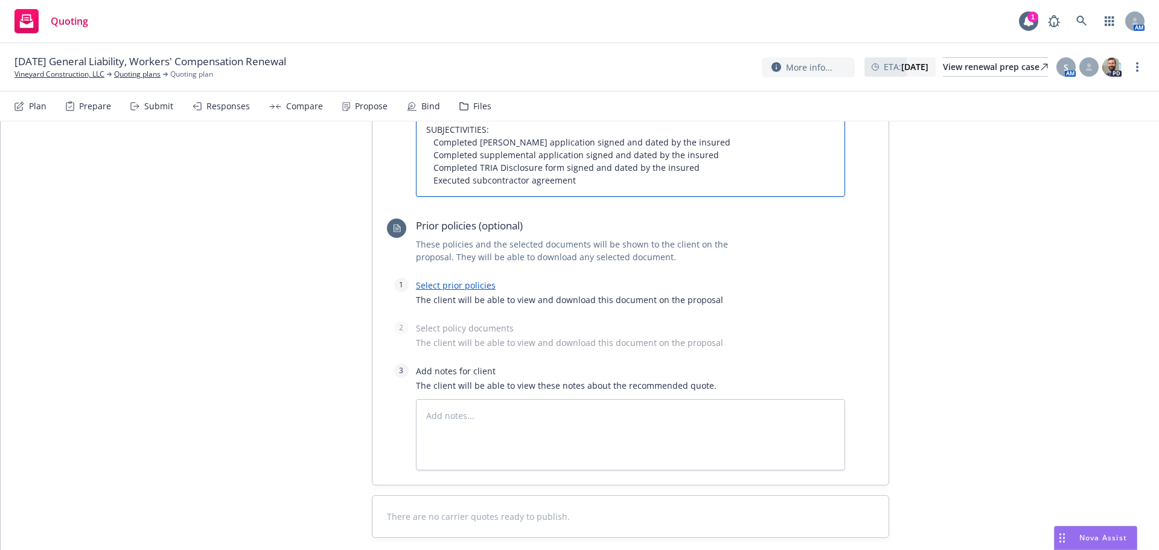
scroll to position [724, 0]
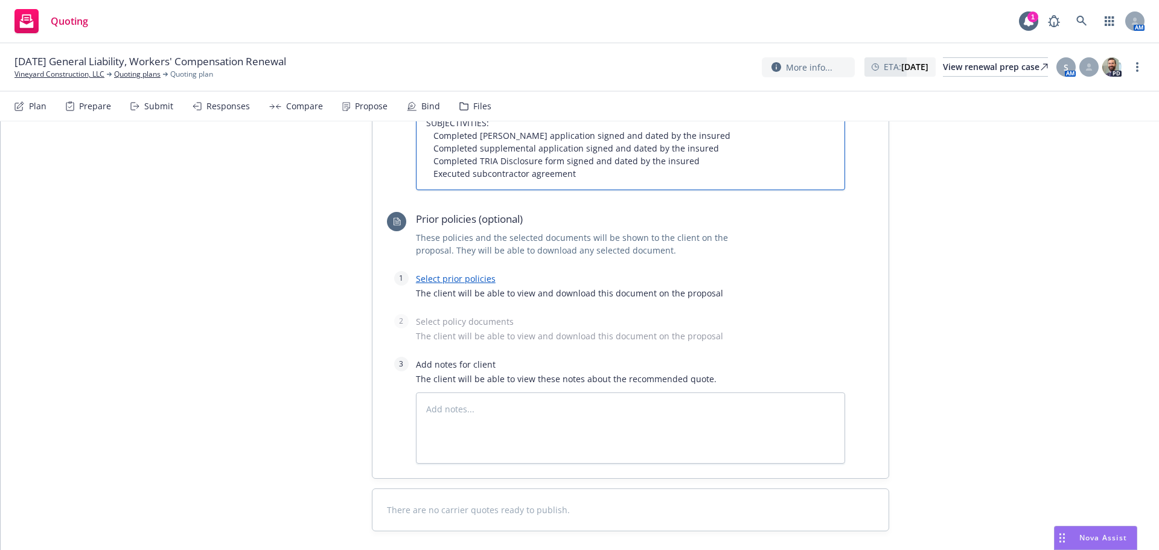
type textarea "SUBJECTIVITIES:  Completed Acord application signed and dated by the insured …"
click at [439, 279] on link "Select prior policies" at bounding box center [456, 278] width 80 height 11
type textarea "x"
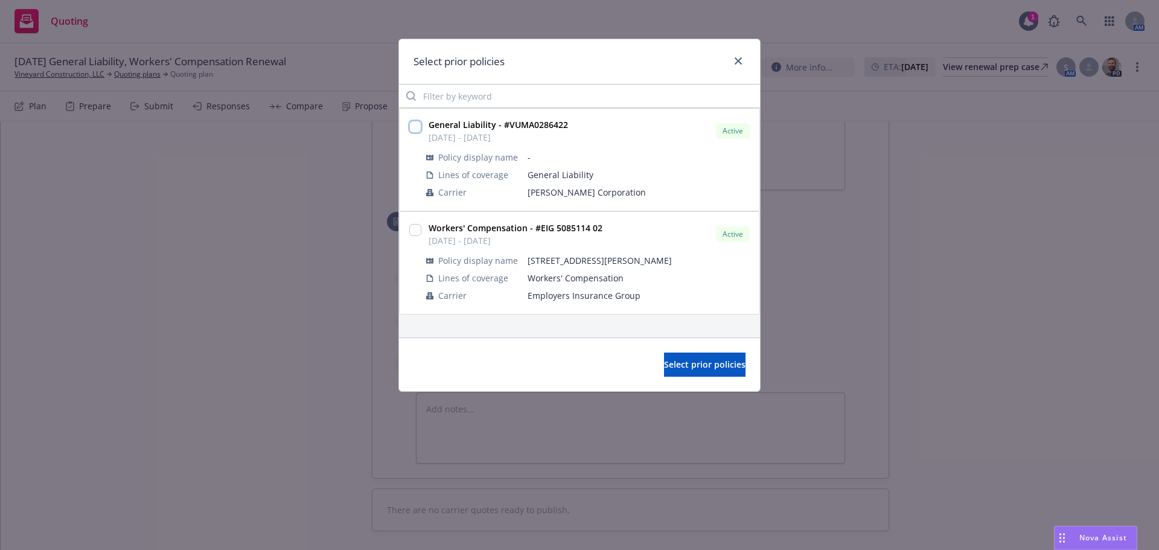
click at [418, 127] on input "checkbox" at bounding box center [415, 127] width 12 height 12
checkbox input "true"
click at [711, 364] on span "Select prior policies" at bounding box center [704, 363] width 81 height 11
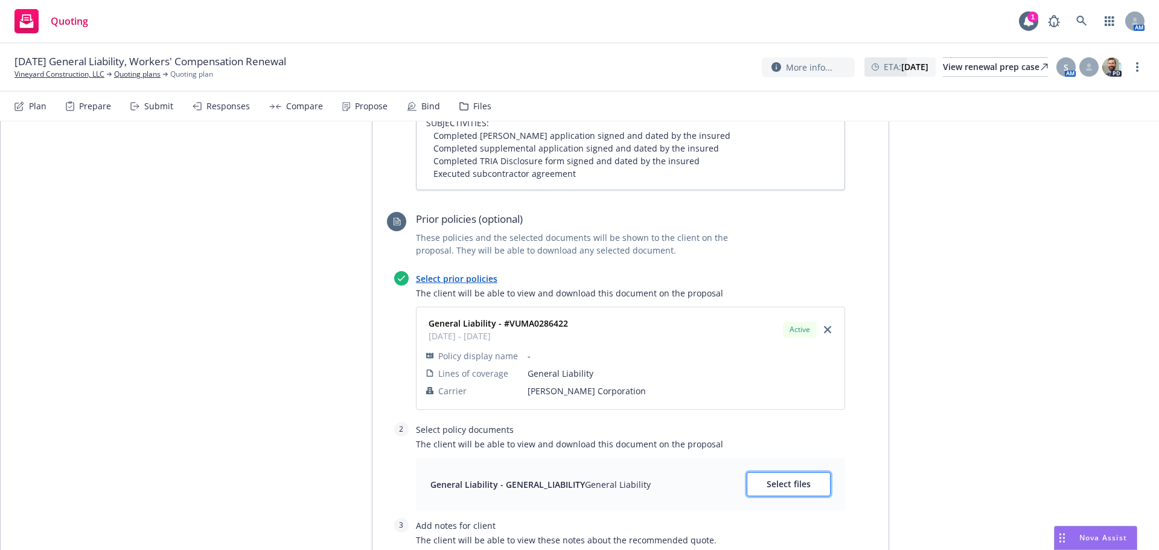
click at [792, 474] on button "Select files" at bounding box center [788, 484] width 84 height 24
type textarea "x"
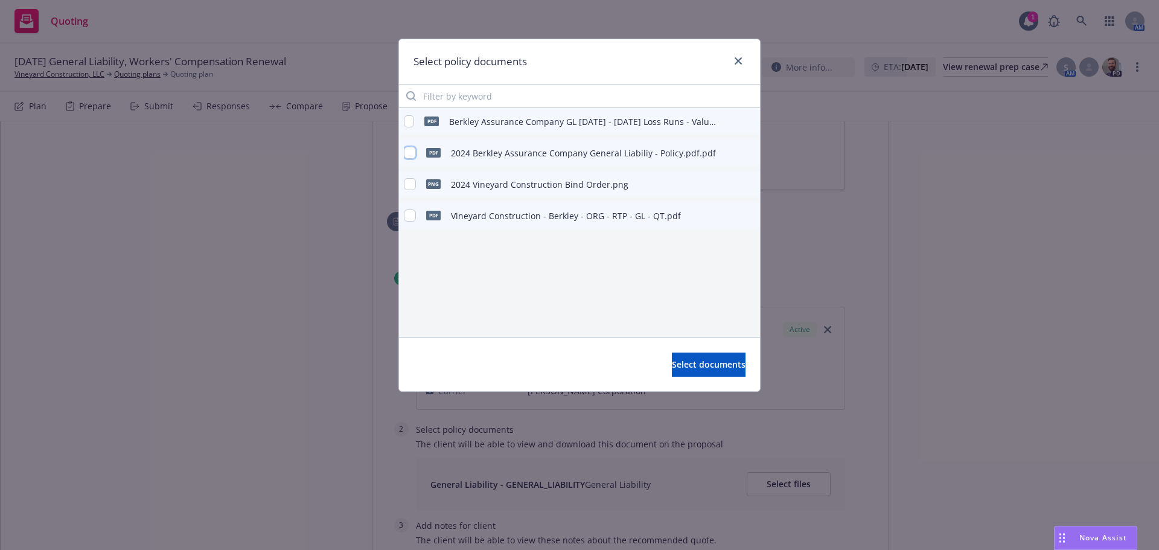
click at [409, 156] on input "checkbox" at bounding box center [410, 153] width 12 height 12
checkbox input "true"
click at [699, 366] on span "Select documents" at bounding box center [709, 363] width 74 height 11
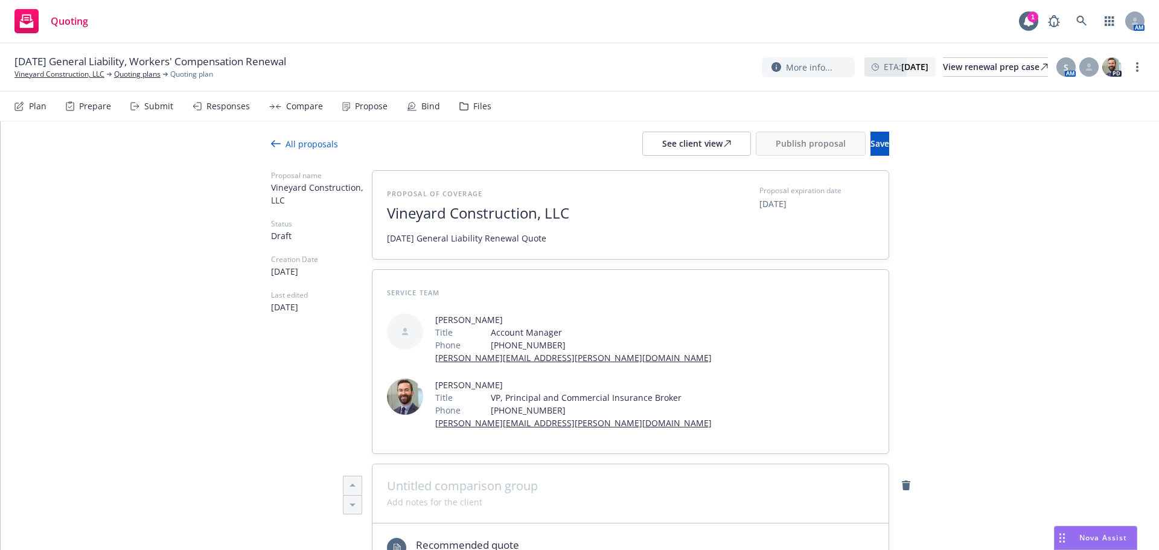
scroll to position [0, 0]
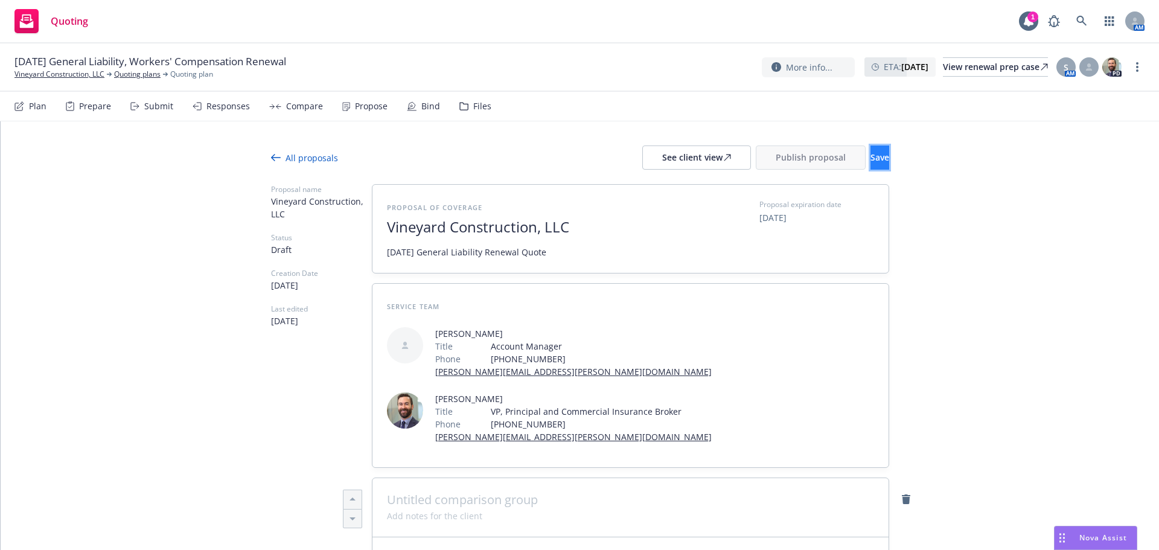
click at [870, 159] on button "Save" at bounding box center [879, 157] width 19 height 24
click at [666, 148] on div "See client view" at bounding box center [696, 157] width 69 height 23
click at [781, 156] on span "Publish proposal" at bounding box center [810, 156] width 70 height 11
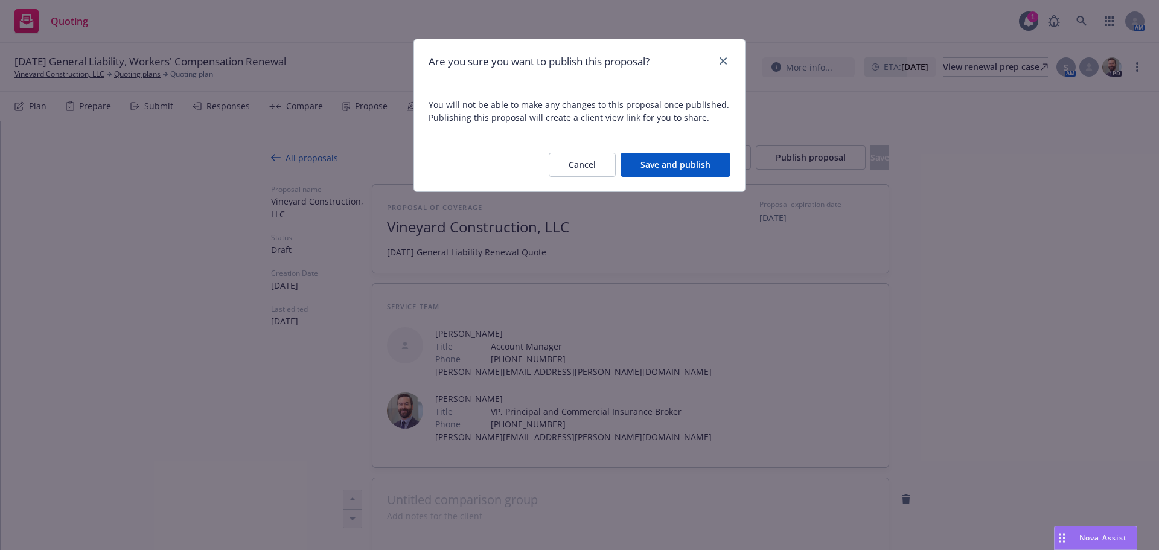
click at [685, 166] on button "Save and publish" at bounding box center [675, 165] width 110 height 24
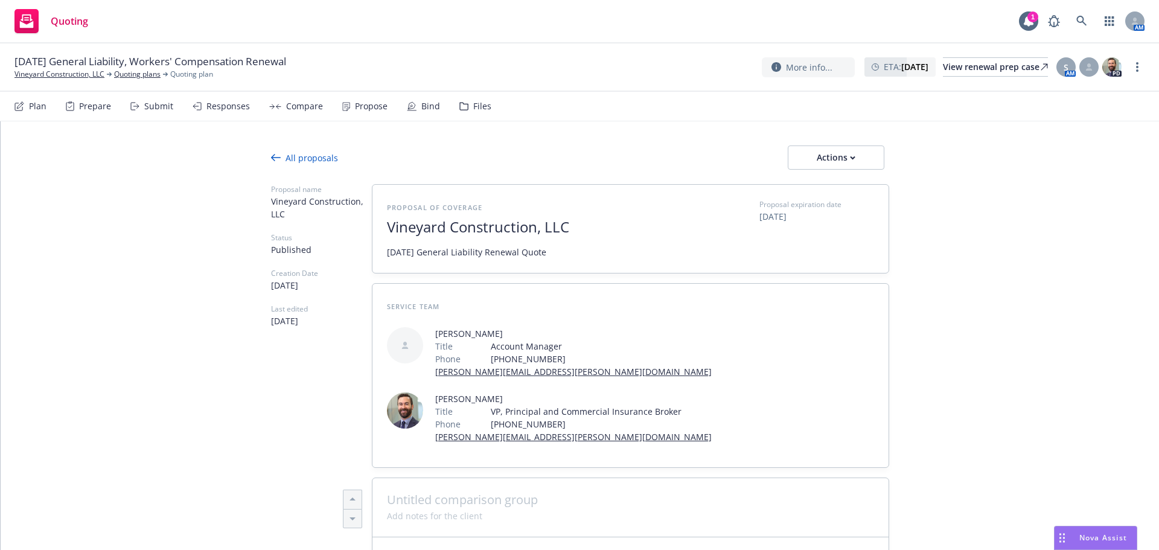
drag, startPoint x: 1142, startPoint y: 70, endPoint x: 1121, endPoint y: 74, distance: 20.8
click at [1141, 70] on link "more" at bounding box center [1137, 67] width 14 height 14
click at [1093, 87] on link "Copy logging email" at bounding box center [1076, 92] width 135 height 24
click at [830, 148] on div "Actions" at bounding box center [835, 157] width 57 height 23
click at [832, 185] on span "Copy proposal link" at bounding box center [835, 188] width 104 height 11
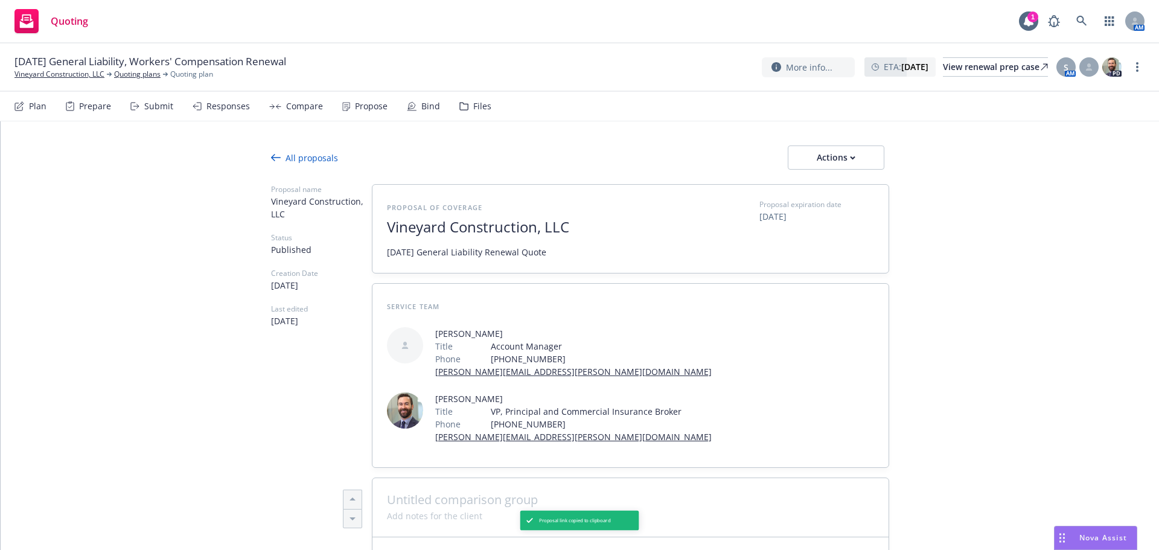
type textarea "x"
click at [61, 73] on link "Vineyard Construction, LLC" at bounding box center [59, 74] width 90 height 11
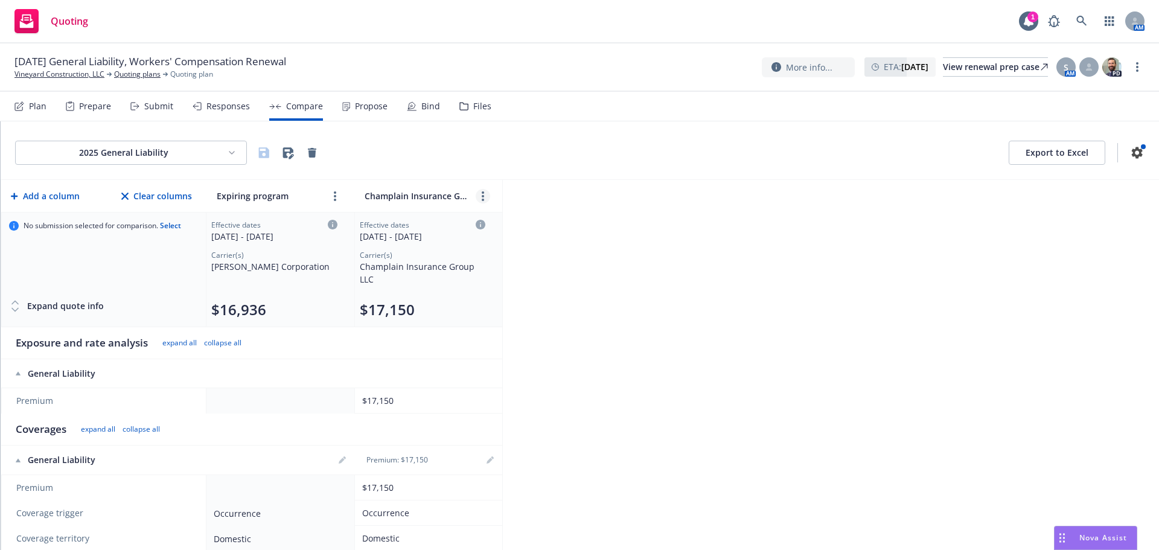
click at [484, 193] on link "more" at bounding box center [483, 196] width 14 height 14
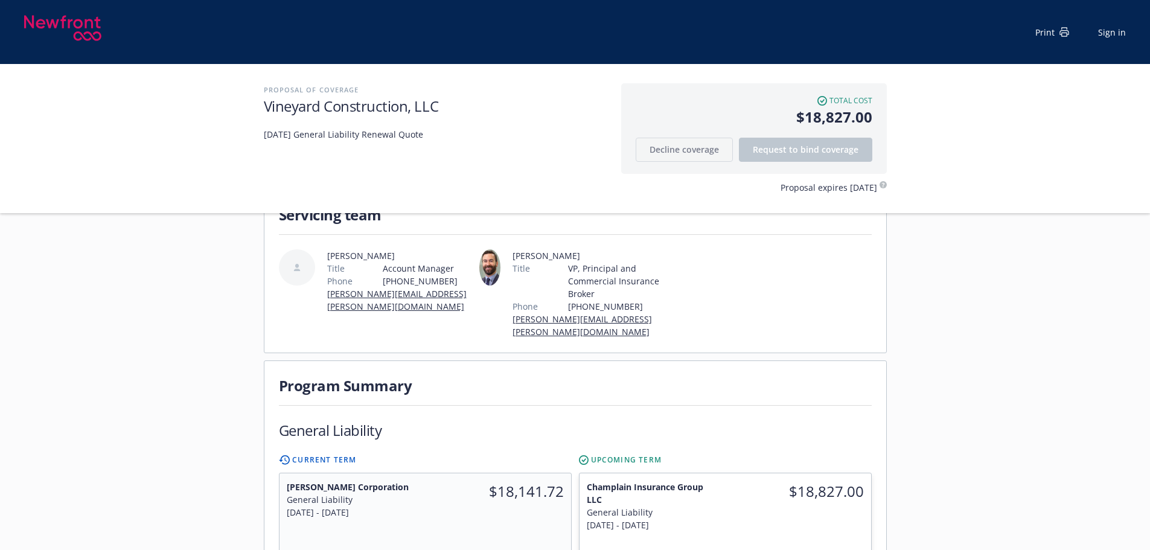
scroll to position [161, 0]
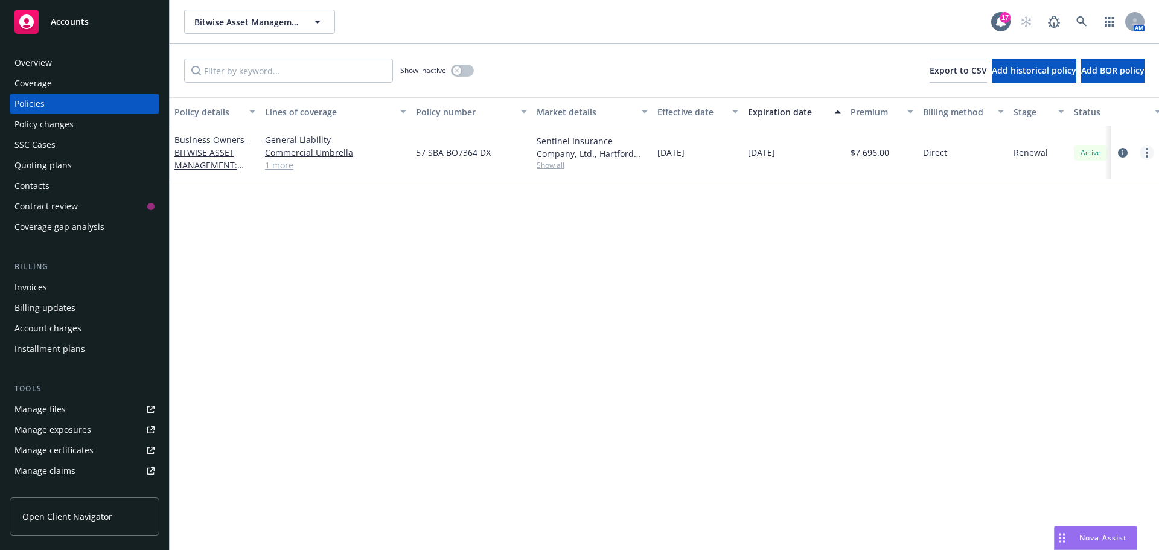
click at [1145, 157] on link "more" at bounding box center [1146, 152] width 14 height 14
click at [1081, 228] on link "End policy" at bounding box center [1082, 226] width 142 height 24
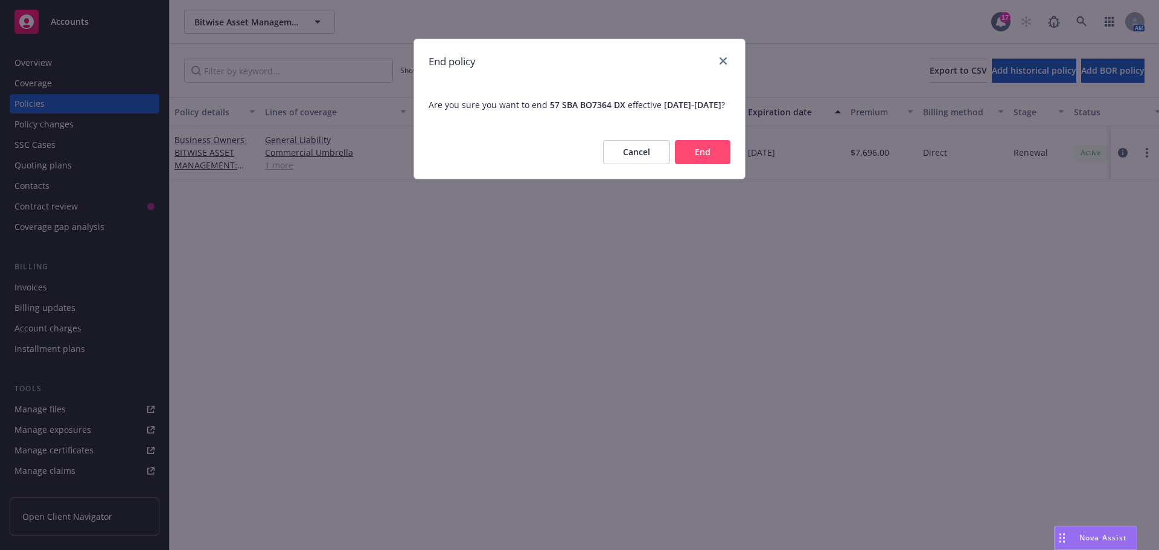
click at [692, 164] on button "End" at bounding box center [703, 152] width 56 height 24
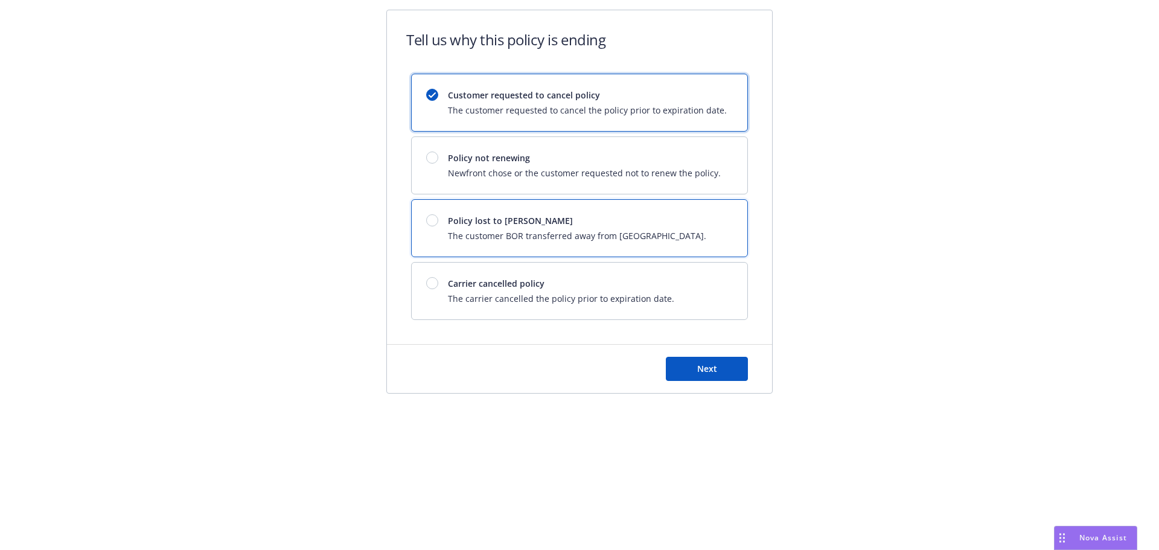
click at [549, 235] on span "The customer BOR transferred away from [GEOGRAPHIC_DATA]." at bounding box center [577, 235] width 258 height 13
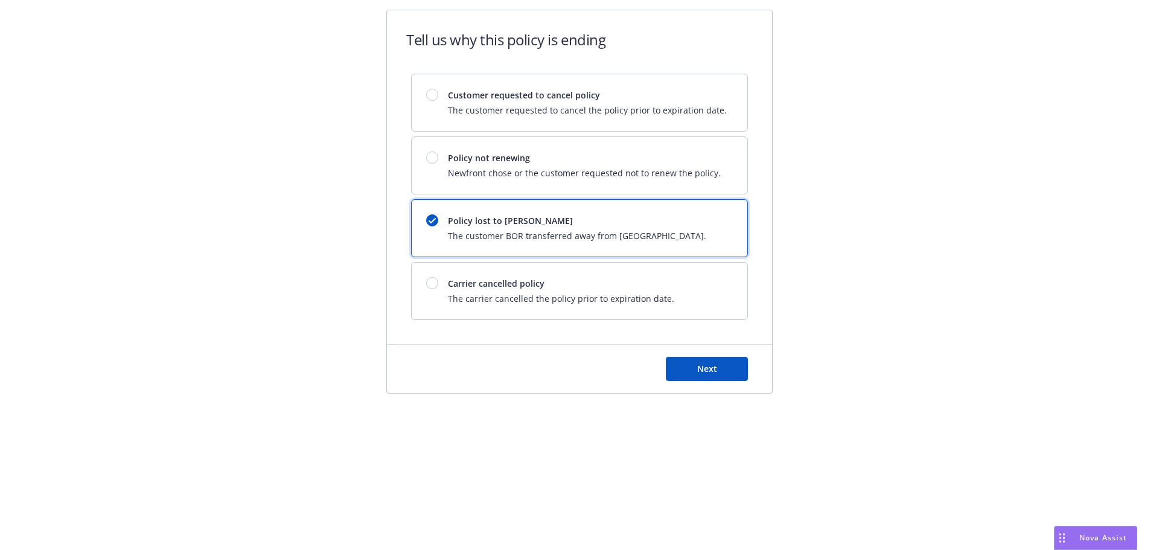
click at [684, 345] on div "Next" at bounding box center [579, 369] width 385 height 48
click at [697, 364] on span "Next" at bounding box center [707, 368] width 20 height 11
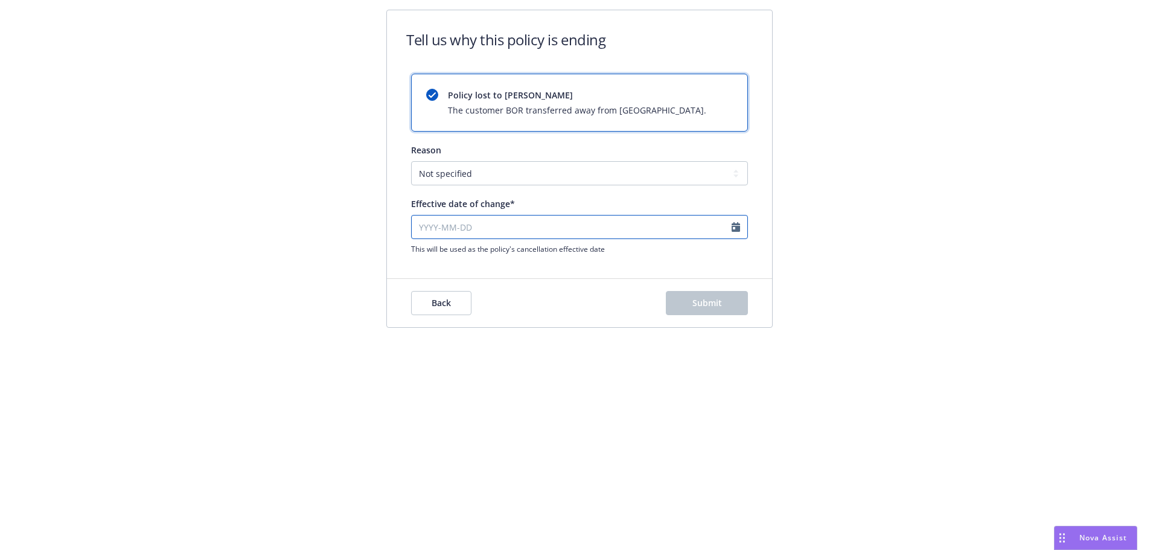
click at [559, 236] on input "Effective date of change*" at bounding box center [579, 227] width 337 height 24
select select "August"
select select "2025"
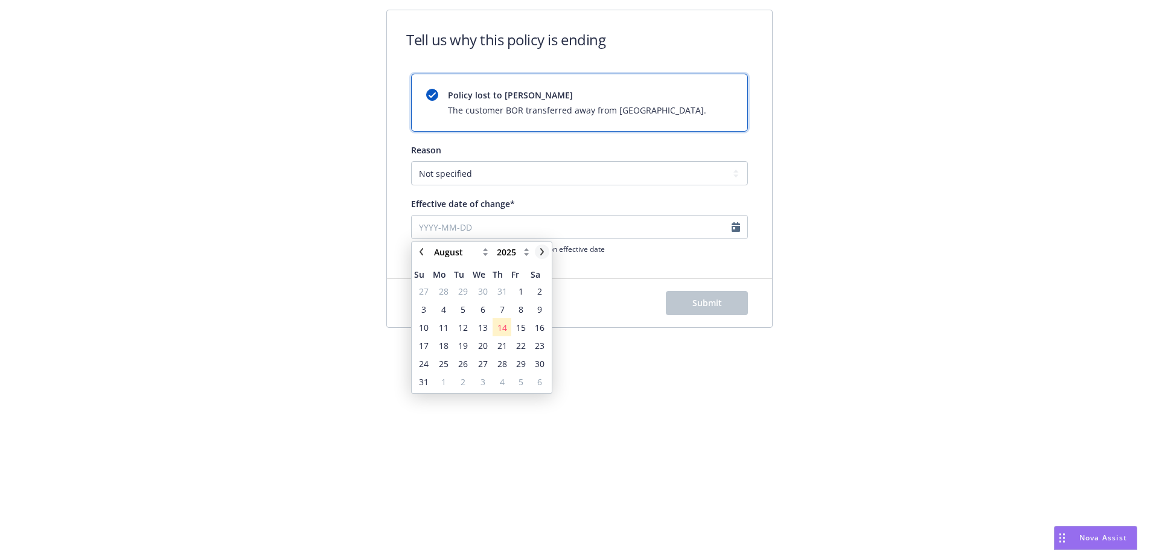
click at [539, 253] on icon "chevronRight" at bounding box center [541, 251] width 7 height 7
select select "October"
click at [479, 289] on span "1" at bounding box center [483, 291] width 18 height 15
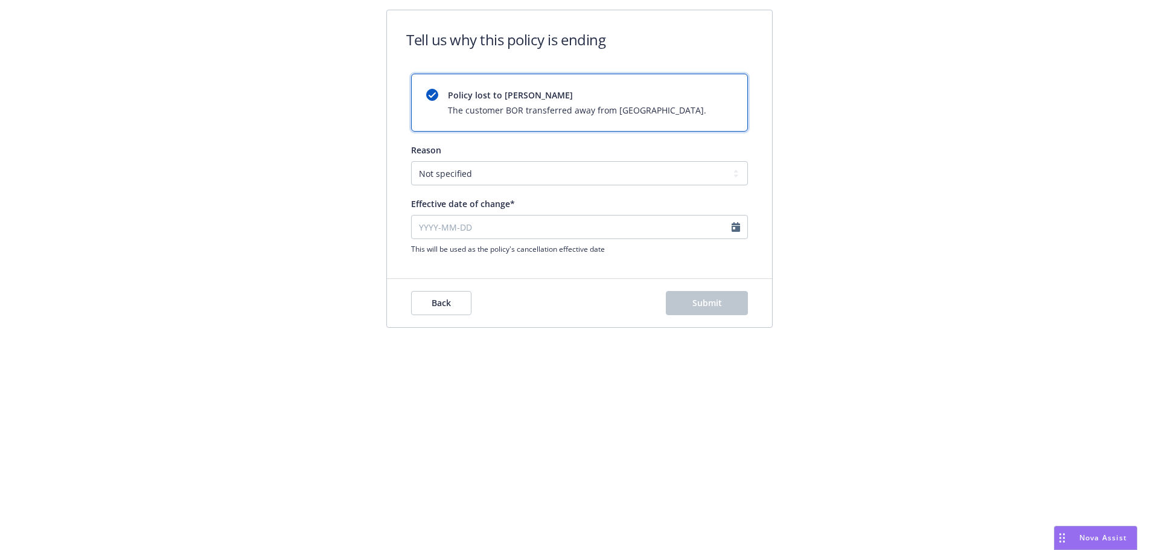
type input "[DATE]"
click at [702, 296] on button "Submit" at bounding box center [707, 303] width 82 height 24
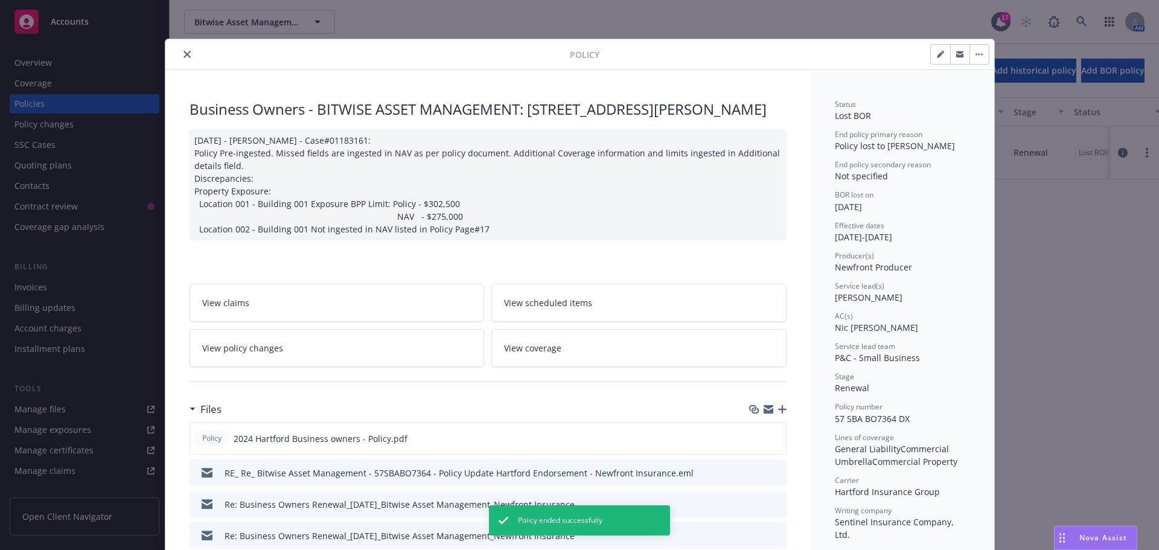
scroll to position [36, 0]
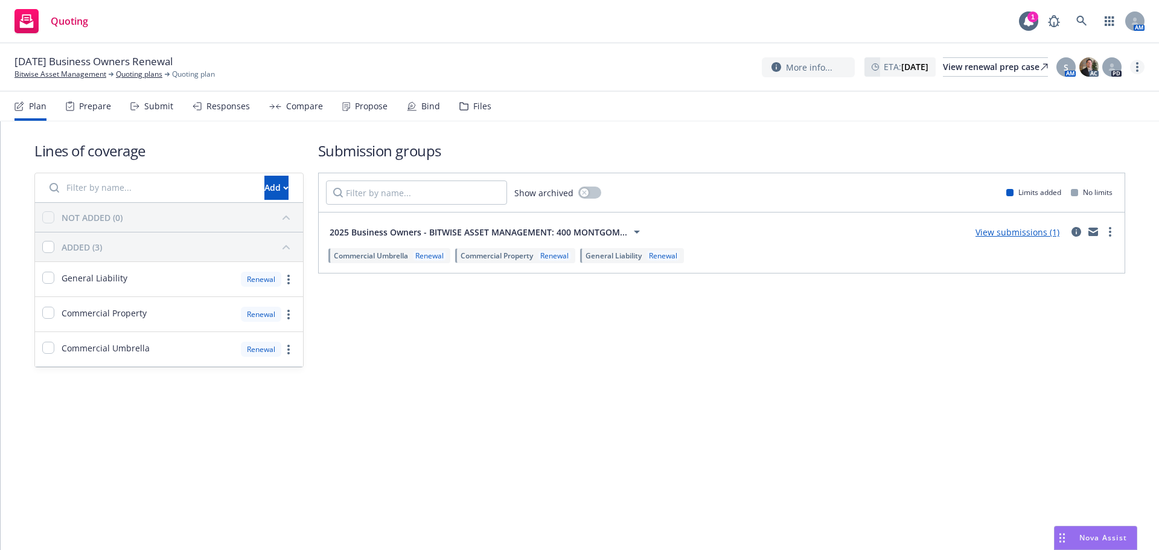
click at [1138, 65] on icon "more" at bounding box center [1137, 67] width 2 height 10
drag, startPoint x: 1077, startPoint y: 189, endPoint x: 1033, endPoint y: 186, distance: 44.2
click at [1076, 189] on link "Archive quoting plan" at bounding box center [1076, 188] width 135 height 24
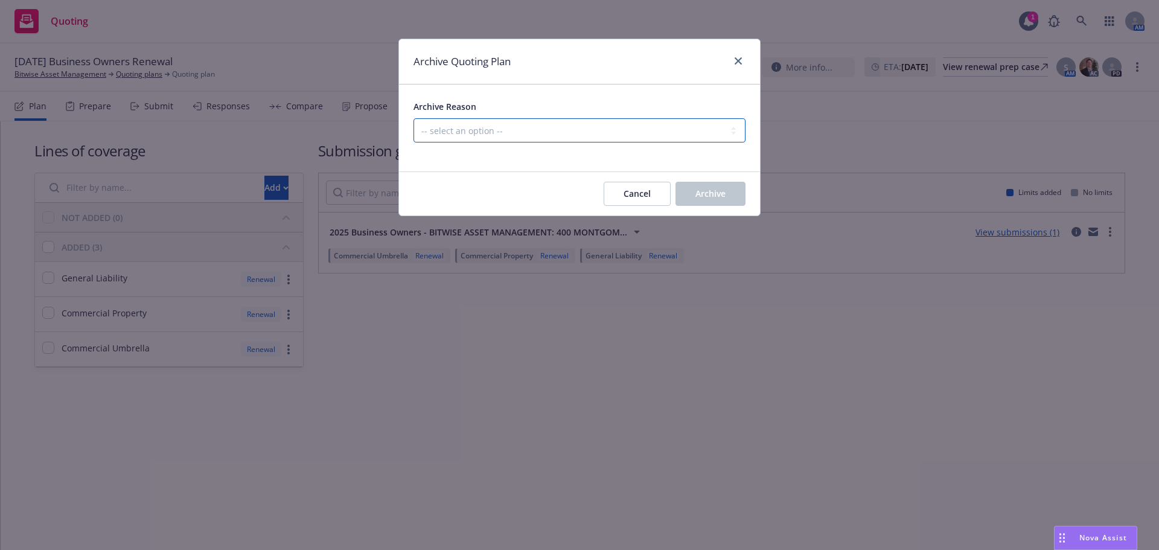
click at [626, 124] on select "-- select an option -- All policies in this renewal plan are auto-renewed Creat…" at bounding box center [579, 130] width 332 height 24
select select "ARCHIVED_RENEWAL_ACCOUNT_CHURNED"
click at [413, 118] on select "-- select an option -- All policies in this renewal plan are auto-renewed Creat…" at bounding box center [579, 130] width 332 height 24
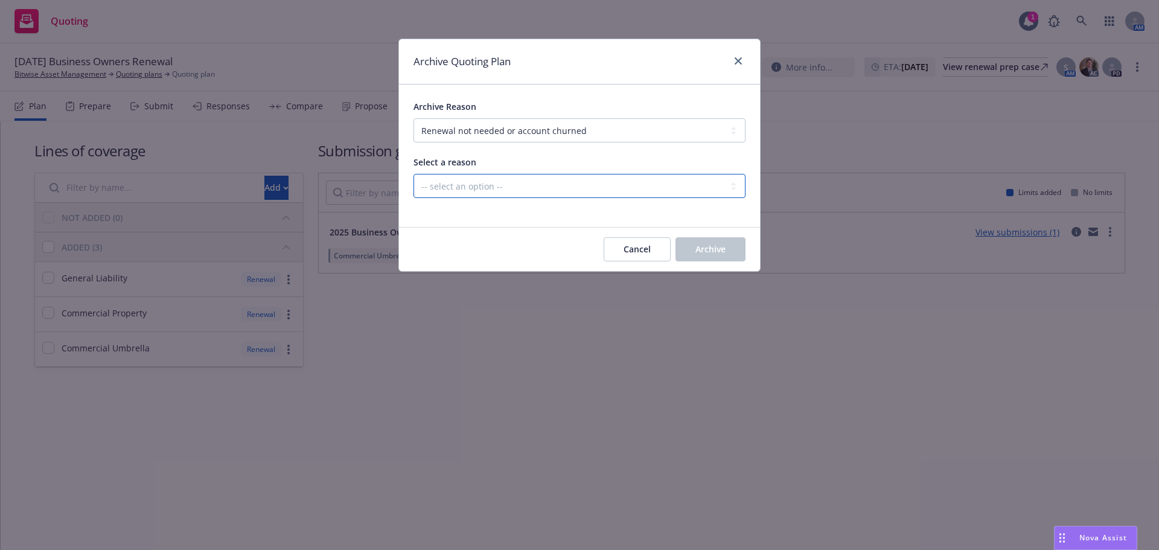
click at [539, 193] on select "-- select an option -- Blocked Client acquired, or no longer in business Client…" at bounding box center [579, 186] width 332 height 24
select select "ARCHIVED_RENEWAL_ACCOUNT_CHURNED_LOST_ON_BOR"
click at [413, 174] on select "-- select an option -- Blocked Client acquired, or no longer in business Client…" at bounding box center [579, 186] width 332 height 24
click at [725, 242] on button "Archive" at bounding box center [710, 249] width 70 height 24
